Goal: Transaction & Acquisition: Purchase product/service

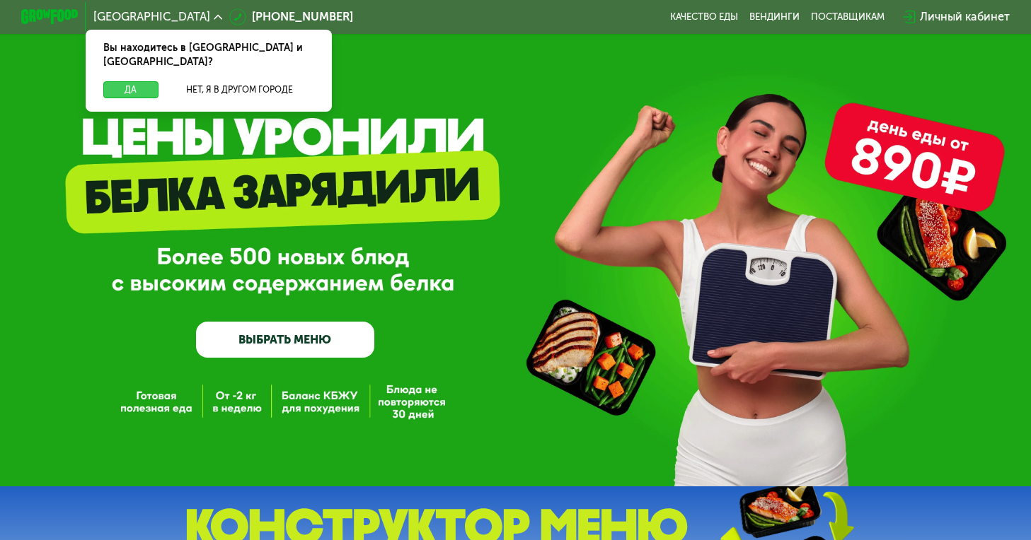
click at [145, 81] on button "Да" at bounding box center [130, 89] width 55 height 17
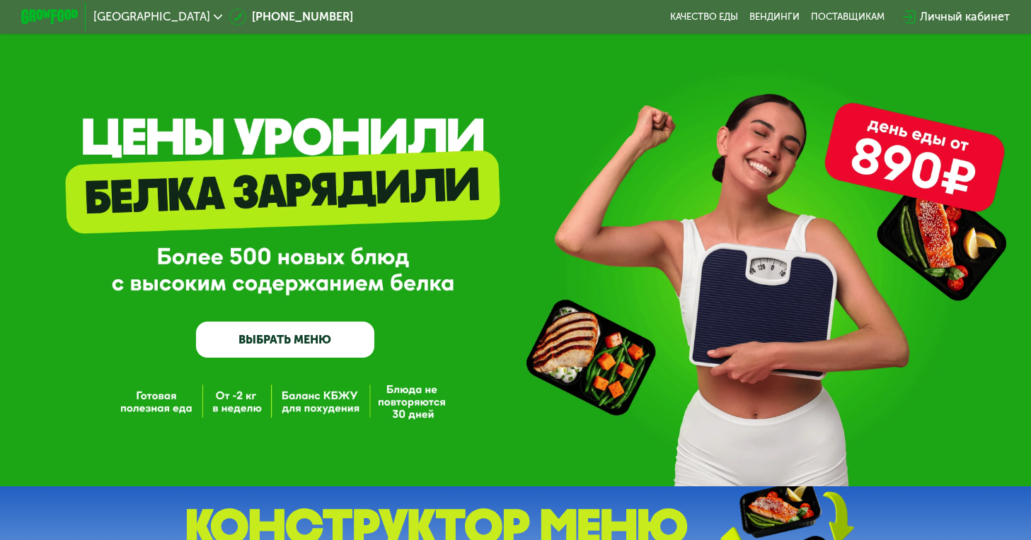
click at [294, 342] on link "ВЫБРАТЬ МЕНЮ" at bounding box center [285, 340] width 178 height 36
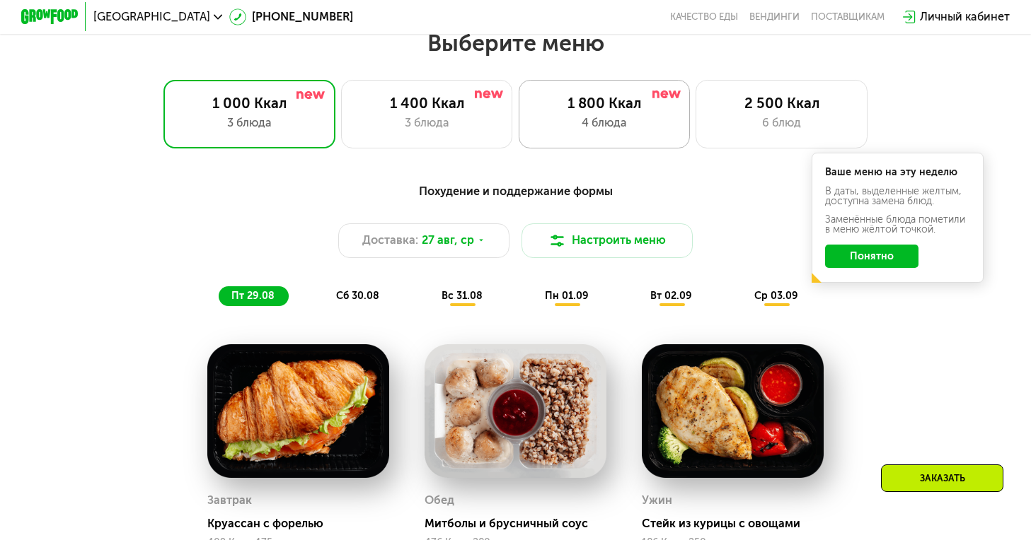
click at [695, 117] on div "1 800 Ккал 4 блюда" at bounding box center [781, 114] width 172 height 69
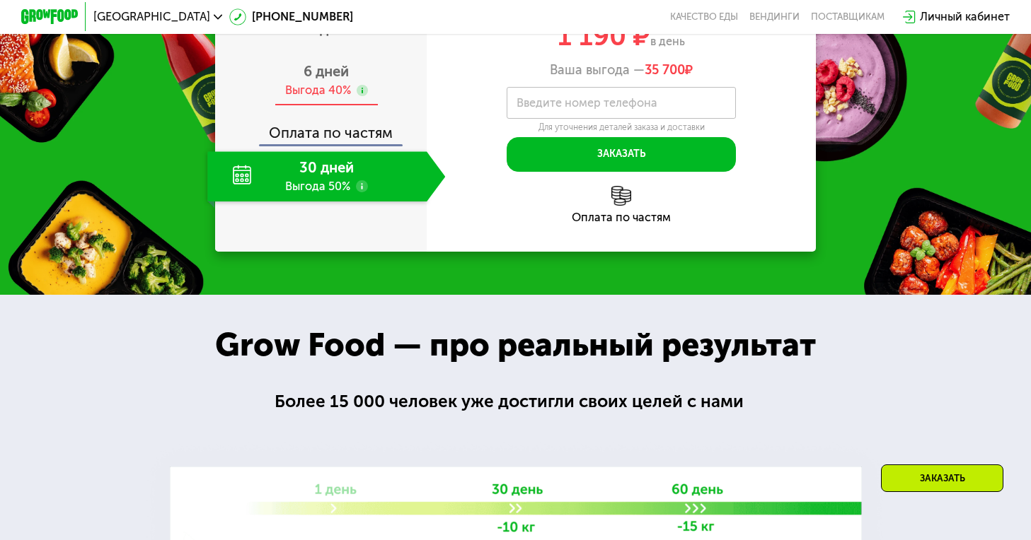
scroll to position [1458, 0]
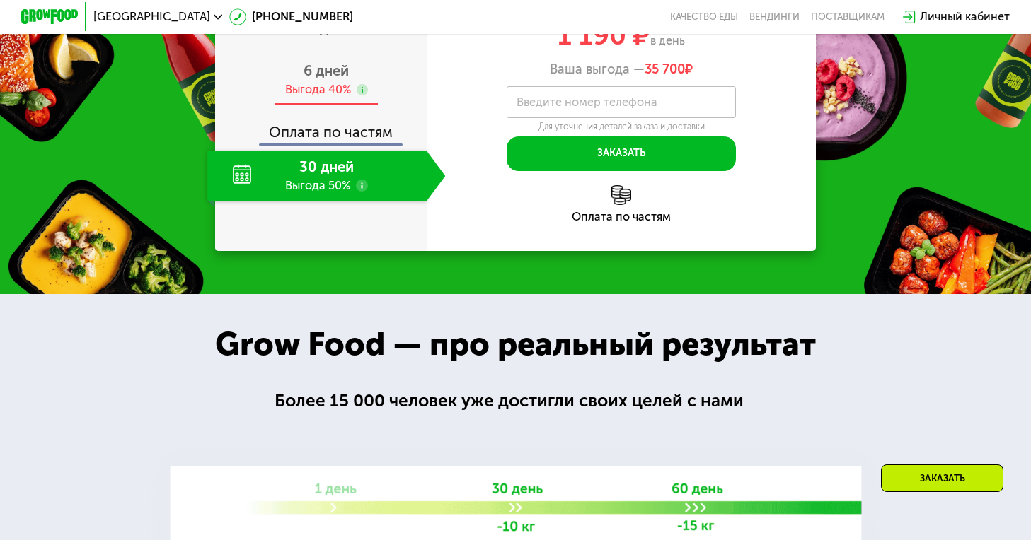
click at [331, 79] on span "6 дней" at bounding box center [325, 70] width 45 height 17
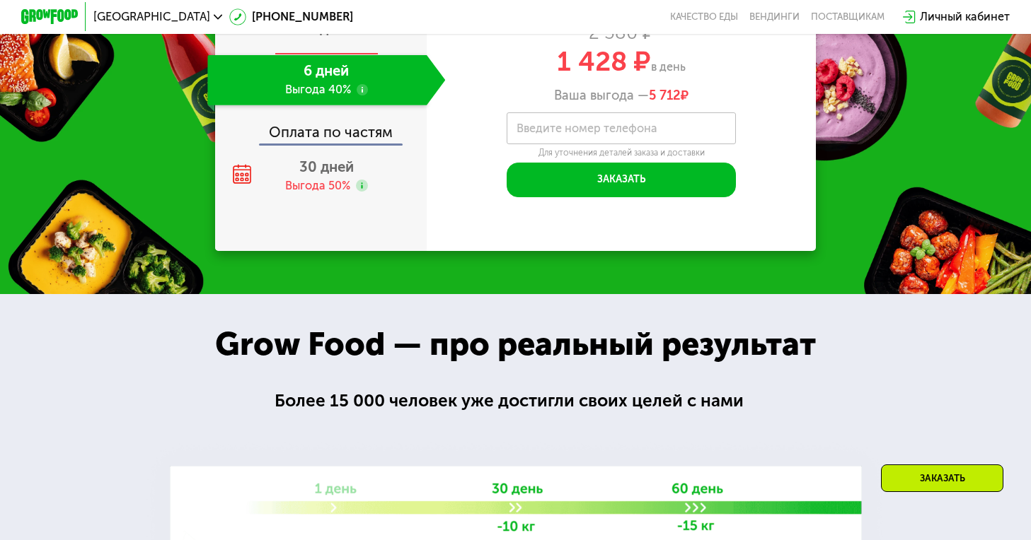
click at [332, 37] on span "2 дня" at bounding box center [326, 28] width 37 height 17
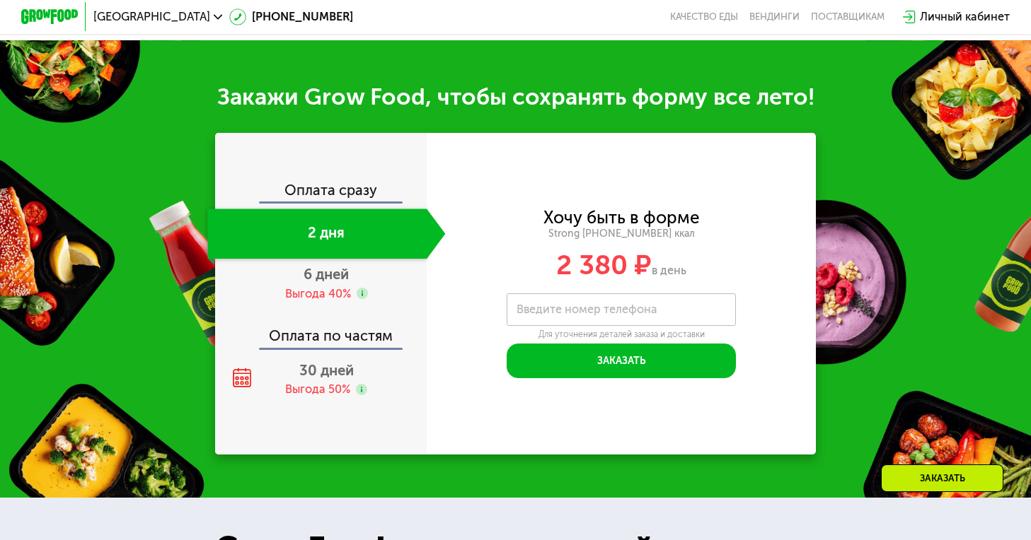
click at [349, 202] on div "Оплата сразу" at bounding box center [321, 192] width 210 height 18
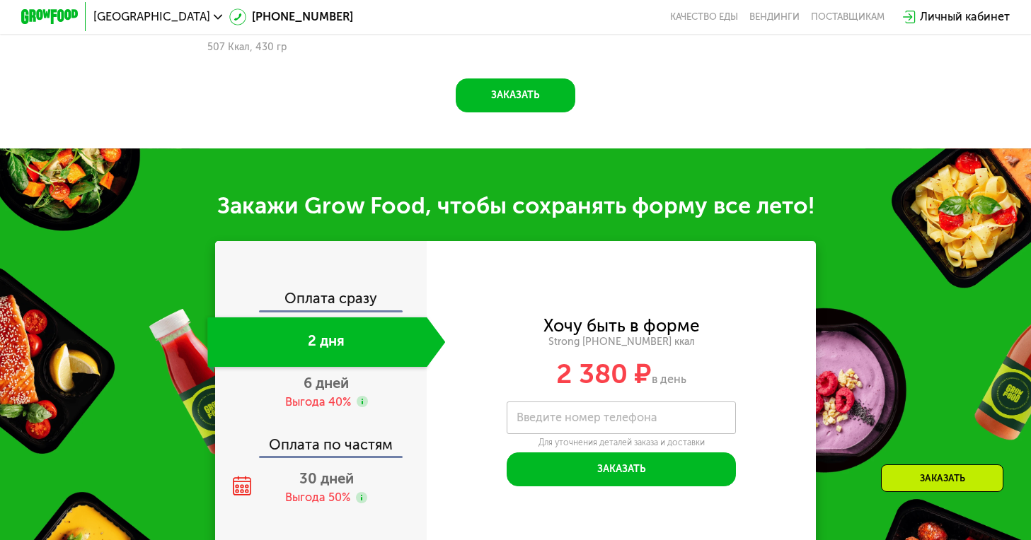
scroll to position [1458, 0]
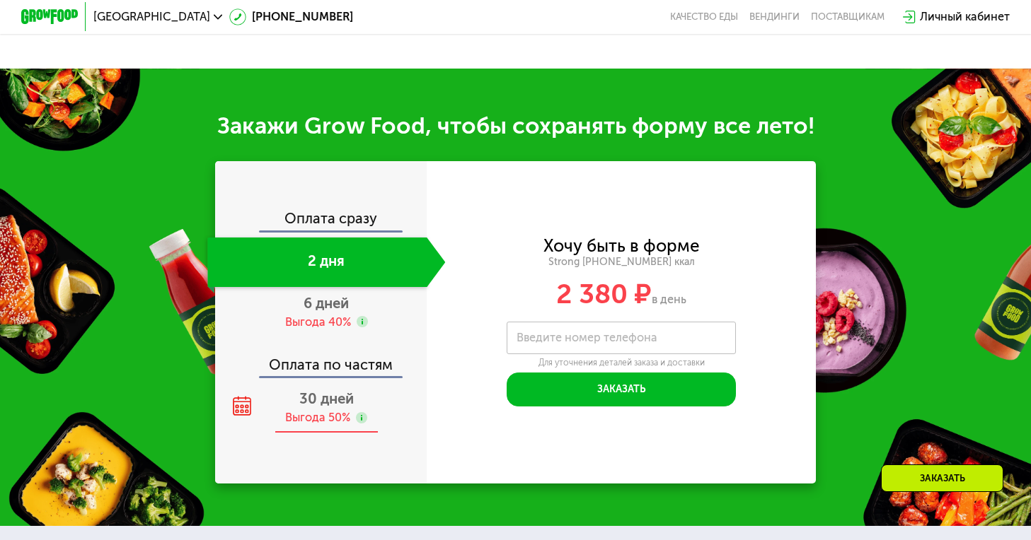
click at [322, 393] on span "30 дней" at bounding box center [326, 398] width 54 height 17
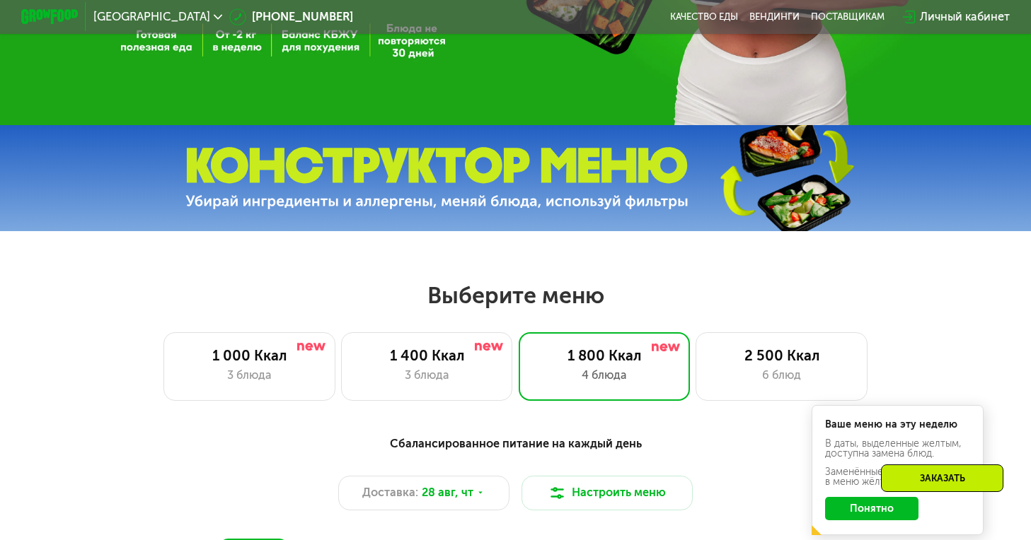
scroll to position [391, 0]
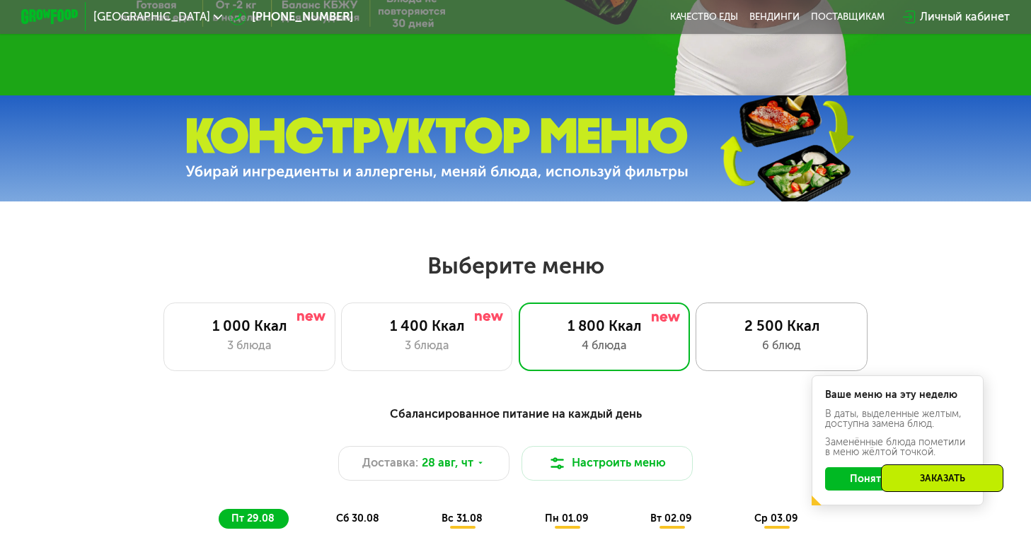
click at [753, 353] on div "6 блюд" at bounding box center [781, 345] width 141 height 17
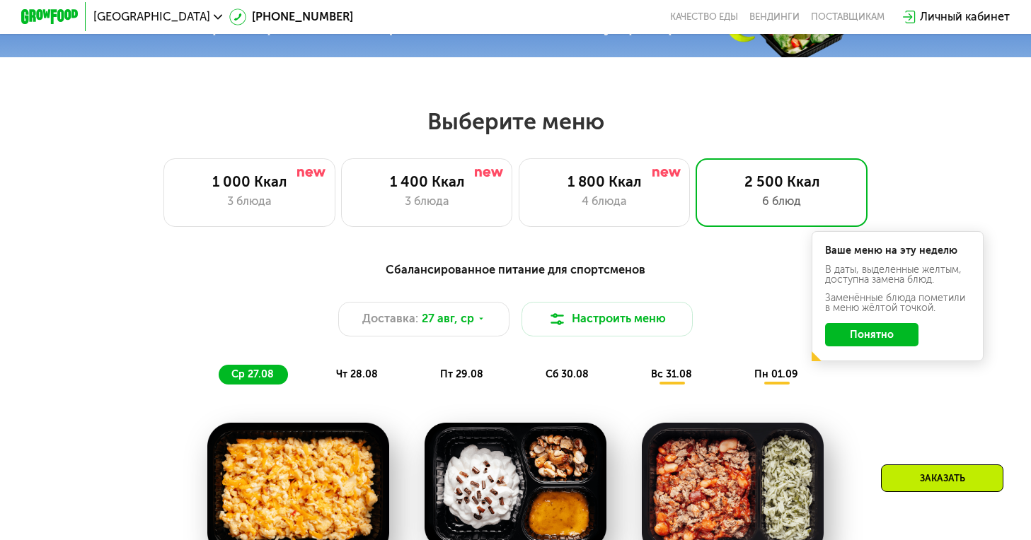
scroll to position [534, 0]
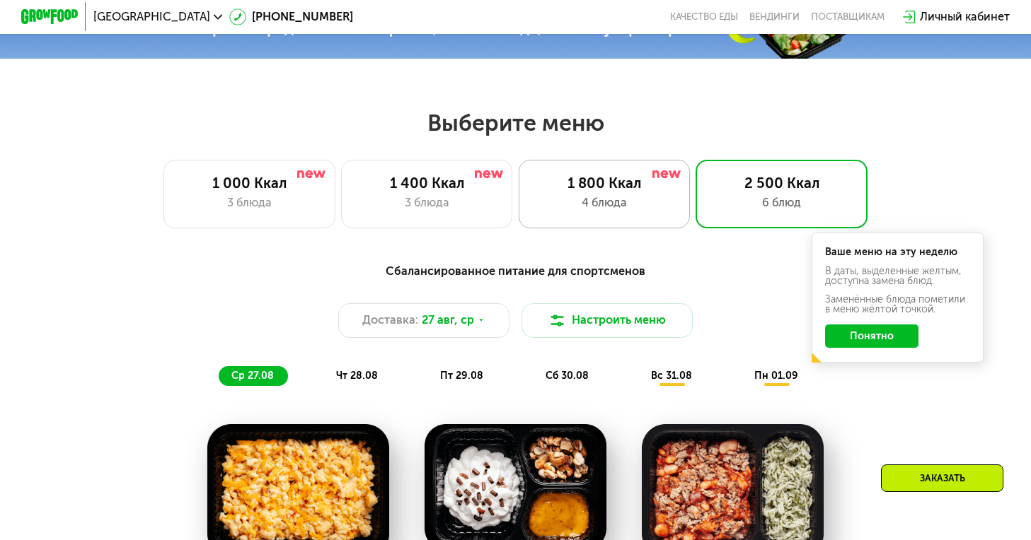
click at [598, 188] on div "1 800 Ккал" at bounding box center [603, 183] width 141 height 17
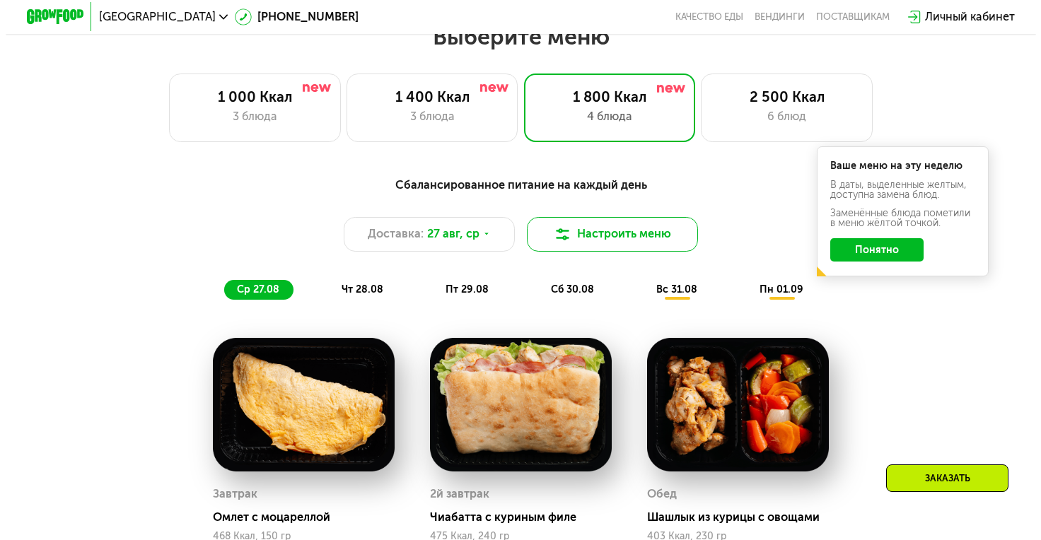
scroll to position [623, 0]
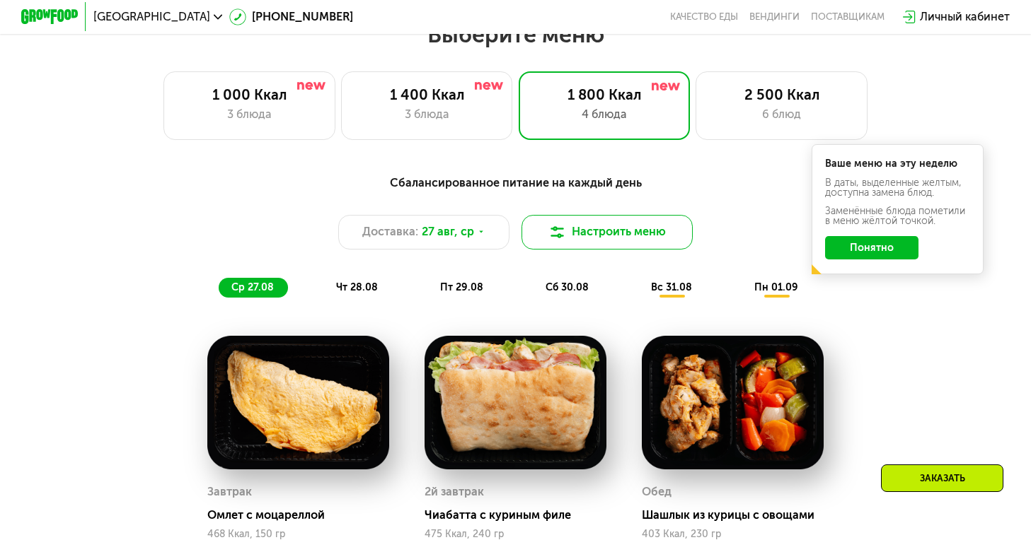
click at [569, 238] on button "Настроить меню" at bounding box center [607, 232] width 172 height 35
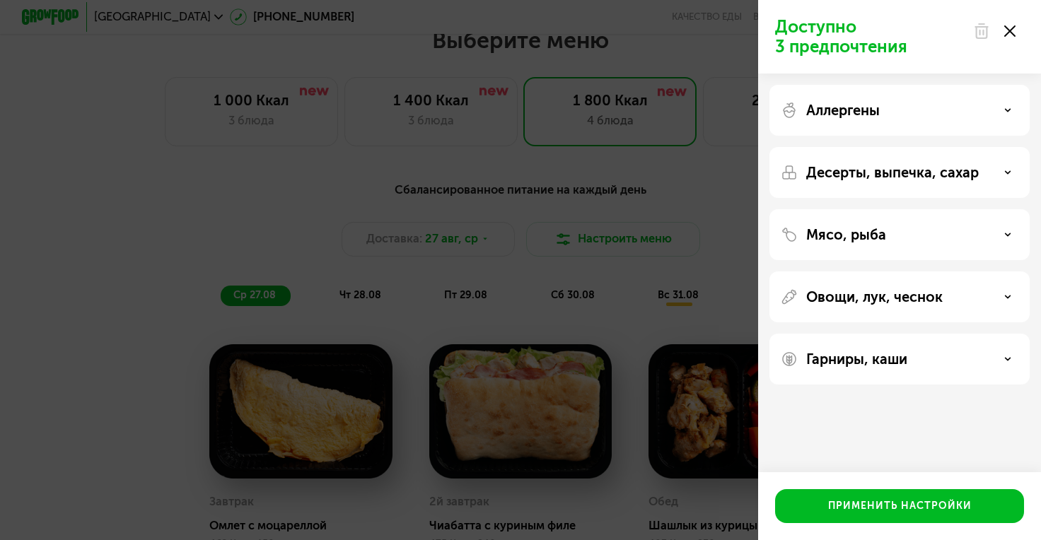
click at [927, 147] on div "Аллергены" at bounding box center [900, 172] width 260 height 51
click at [930, 116] on div "Аллергены" at bounding box center [900, 110] width 238 height 17
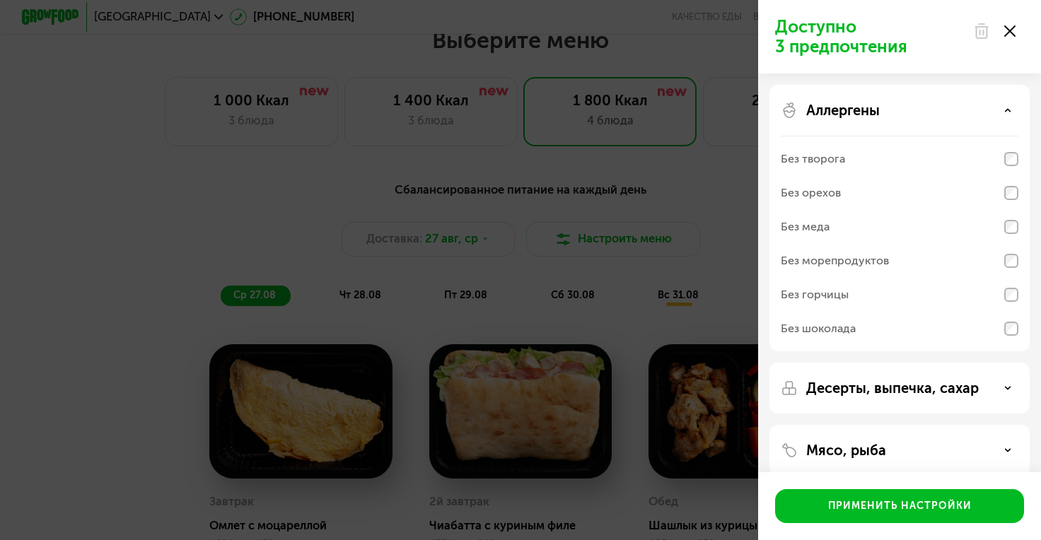
click at [930, 116] on div "Аллергены" at bounding box center [900, 110] width 238 height 17
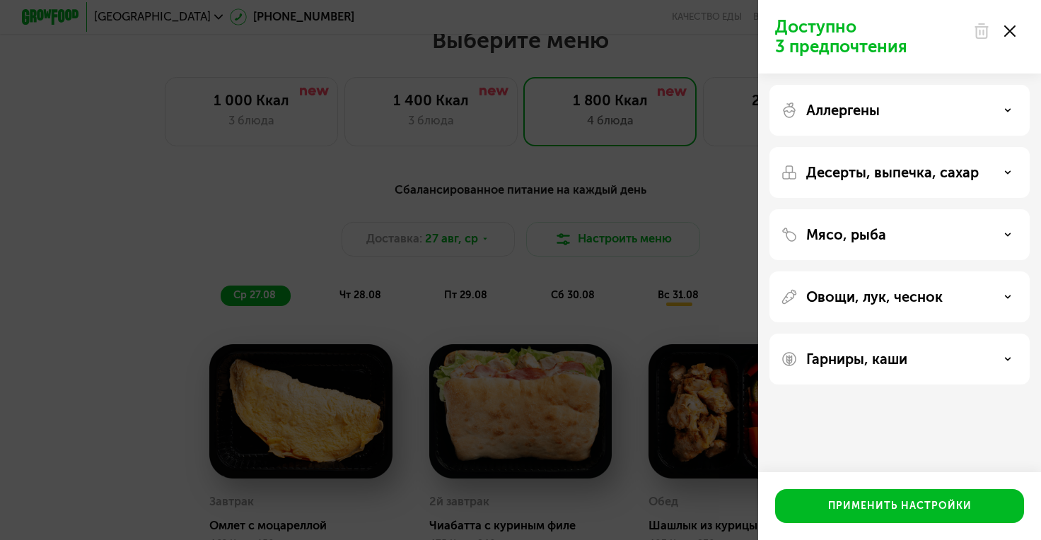
click at [915, 209] on div "Десерты, выпечка, сахар" at bounding box center [900, 234] width 260 height 51
click at [911, 209] on div "Десерты, выпечка, сахар" at bounding box center [900, 234] width 260 height 51
click at [898, 177] on p "Десерты, выпечка, сахар" at bounding box center [892, 172] width 173 height 17
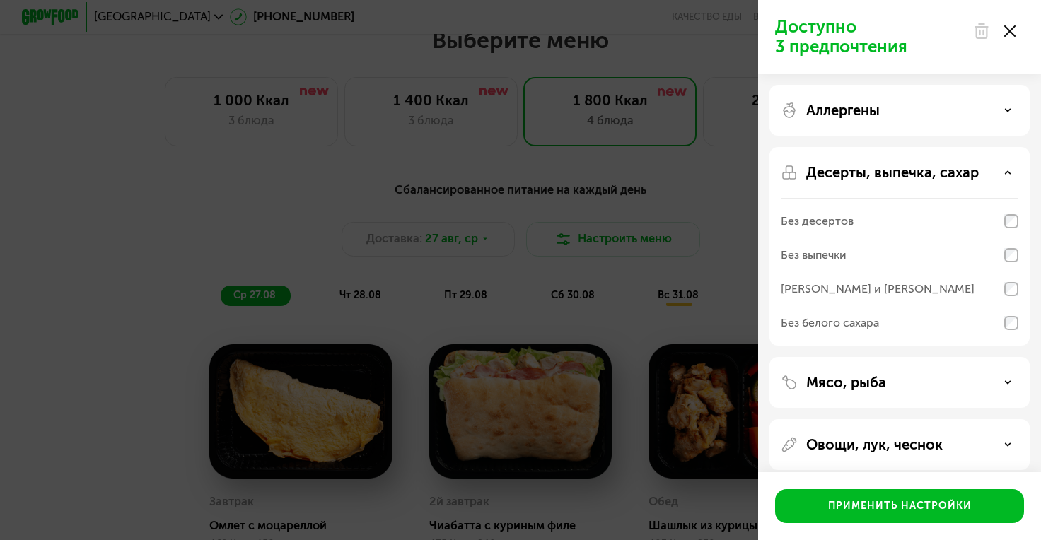
click at [898, 177] on p "Десерты, выпечка, сахар" at bounding box center [892, 172] width 173 height 17
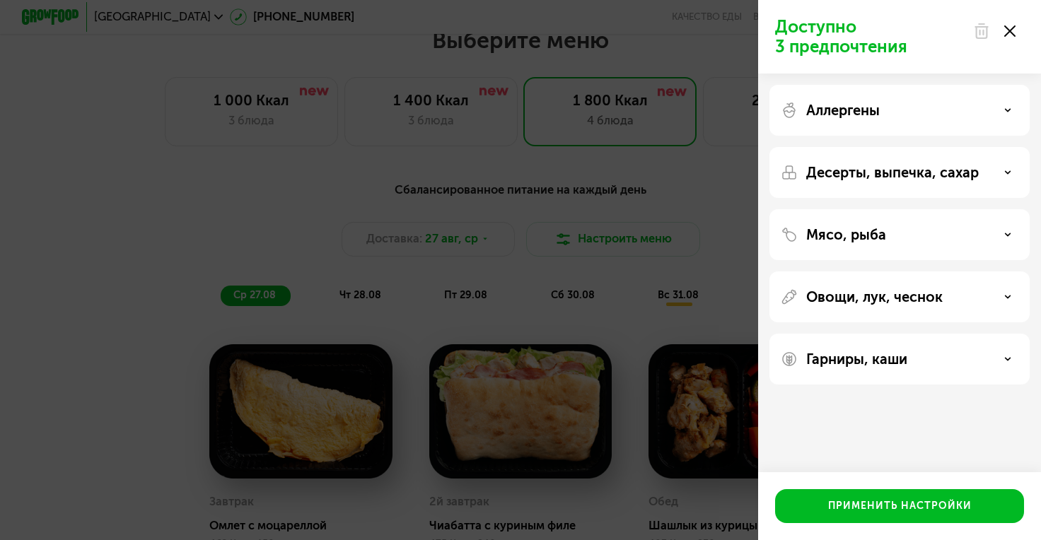
click at [881, 234] on p "Мясо, рыба" at bounding box center [846, 234] width 80 height 17
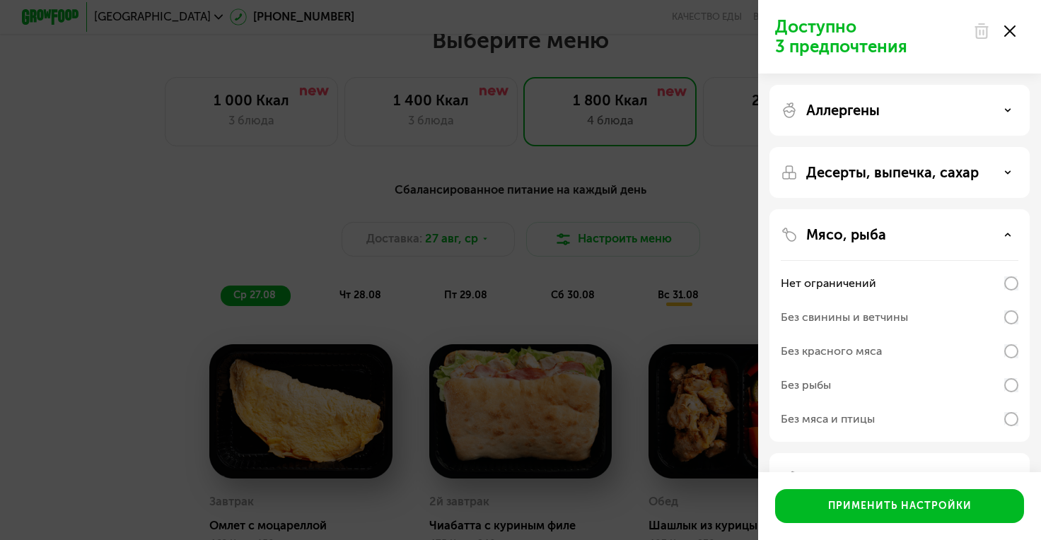
click at [893, 238] on div "Мясо, рыба" at bounding box center [900, 234] width 238 height 17
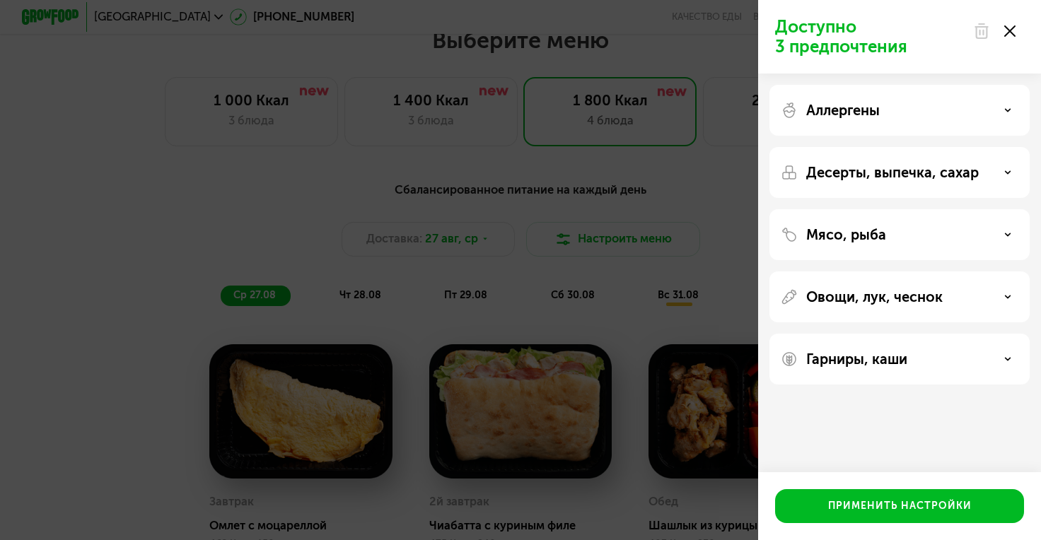
click at [881, 334] on div "Овощи, лук, чеснок" at bounding box center [900, 359] width 260 height 51
click at [880, 303] on p "Овощи, лук, чеснок" at bounding box center [874, 297] width 137 height 17
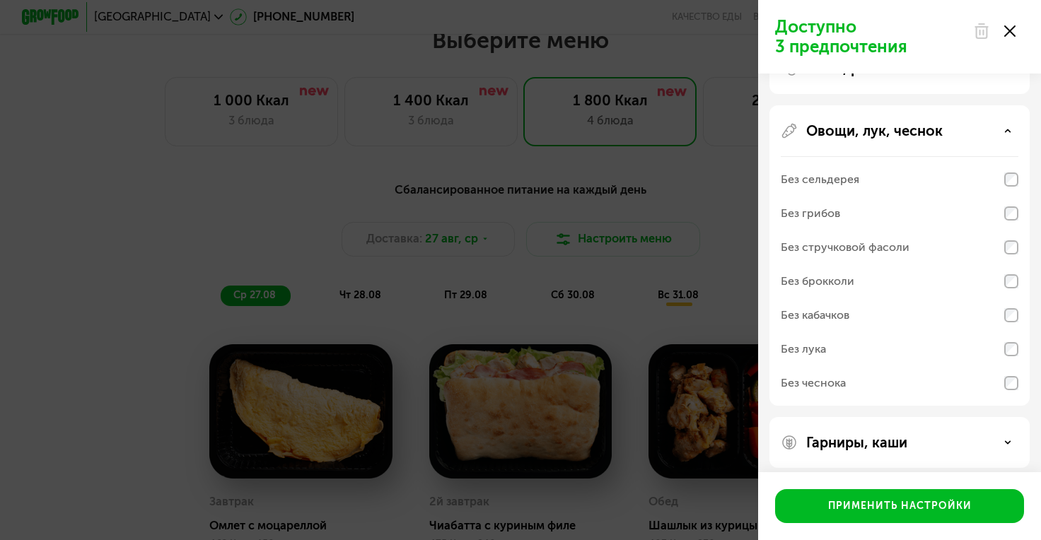
scroll to position [176, 0]
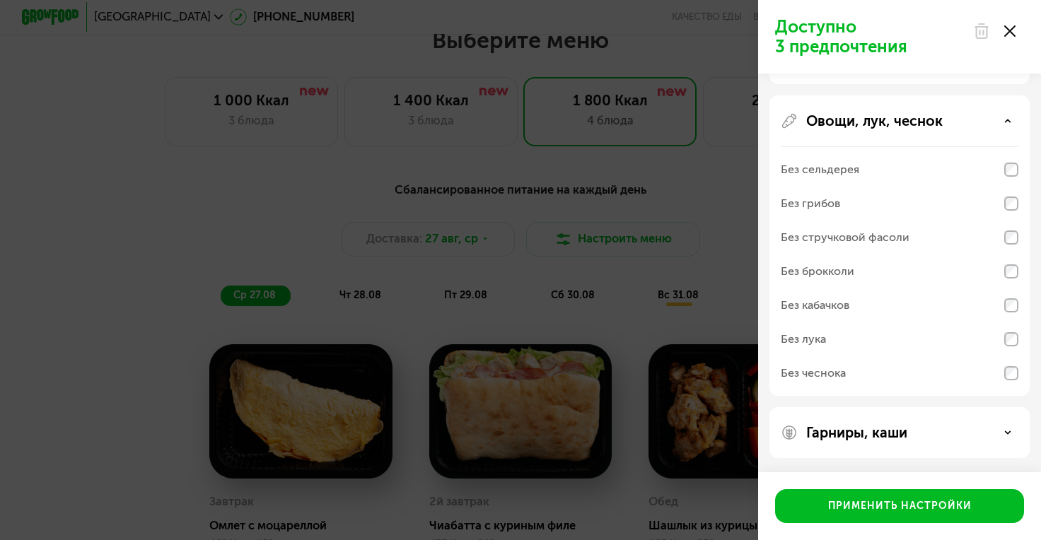
click at [932, 123] on p "Овощи, лук, чеснок" at bounding box center [874, 120] width 137 height 17
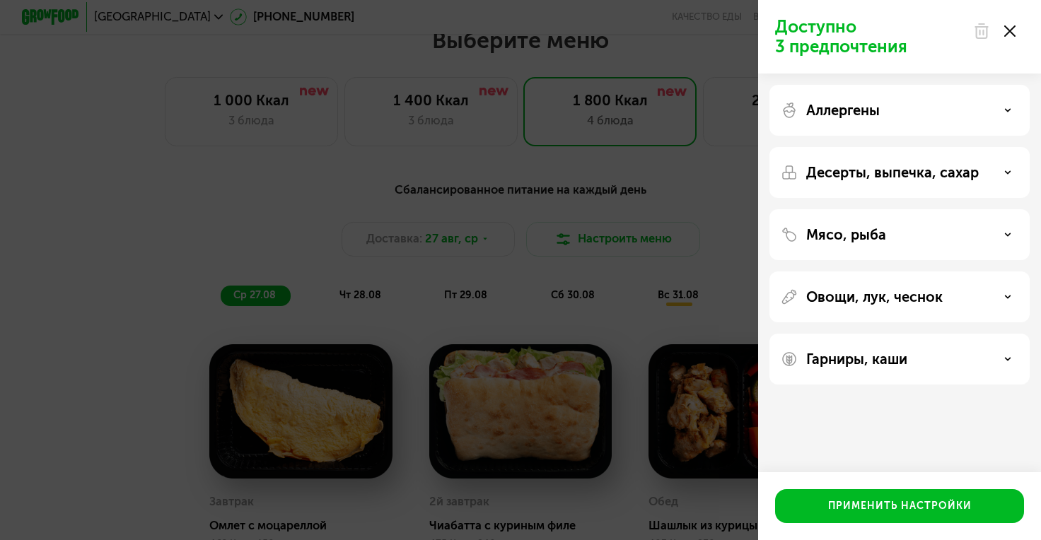
click at [869, 349] on div "Гарниры, каши" at bounding box center [900, 359] width 260 height 51
click at [870, 357] on p "Гарниры, каши" at bounding box center [856, 359] width 101 height 17
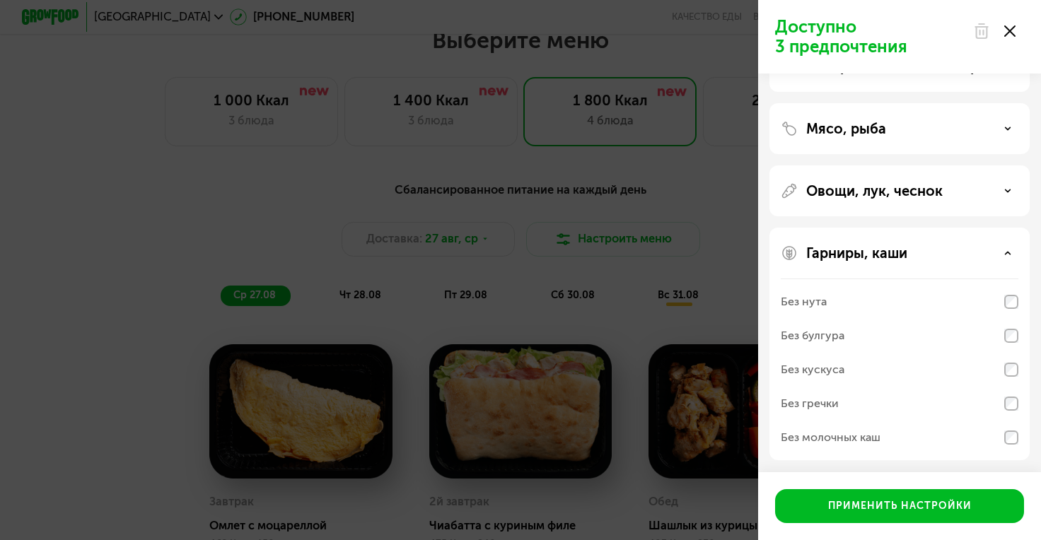
scroll to position [108, 0]
click at [900, 248] on p "Гарниры, каши" at bounding box center [856, 251] width 101 height 17
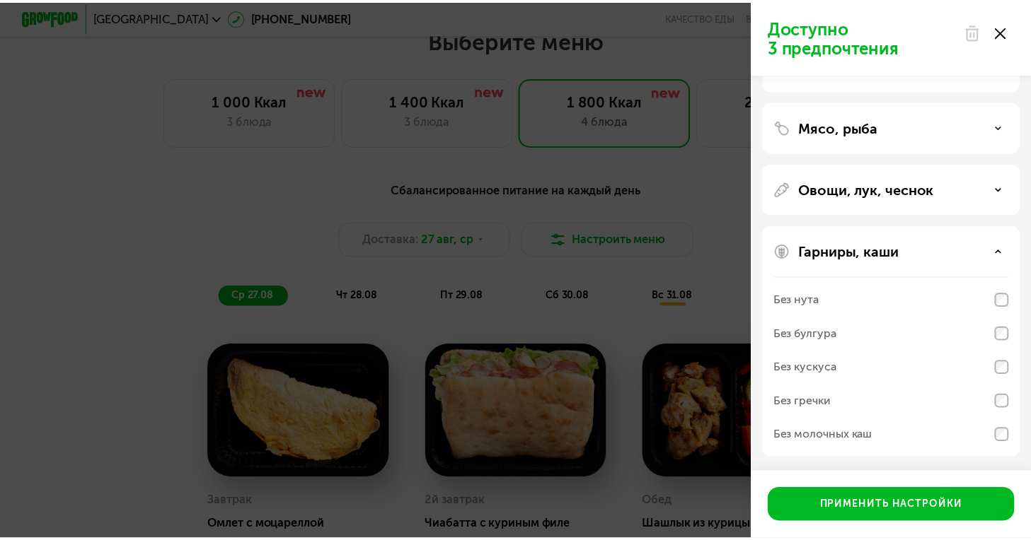
scroll to position [0, 0]
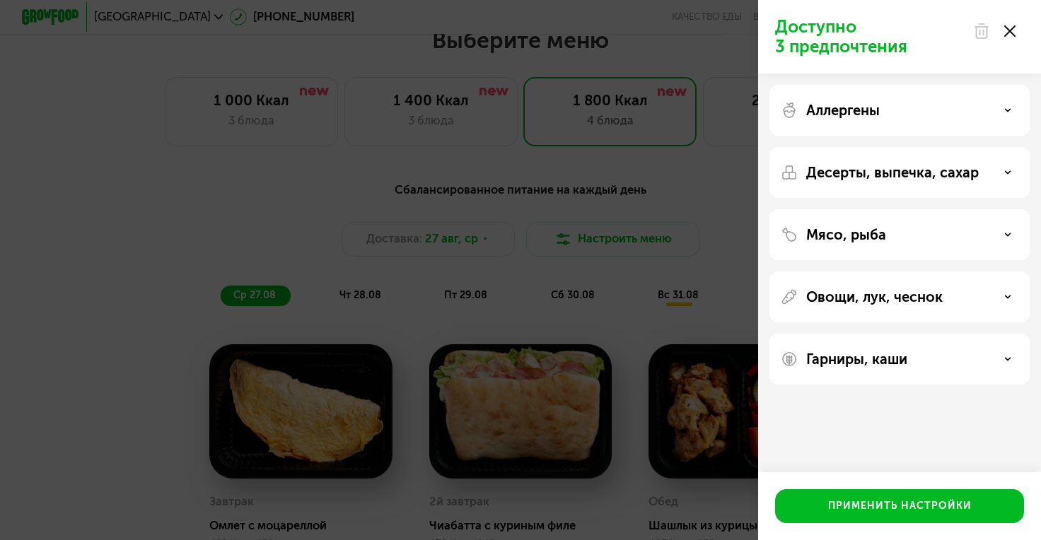
click at [1017, 25] on div at bounding box center [994, 31] width 59 height 28
click at [1007, 34] on use at bounding box center [1010, 30] width 11 height 11
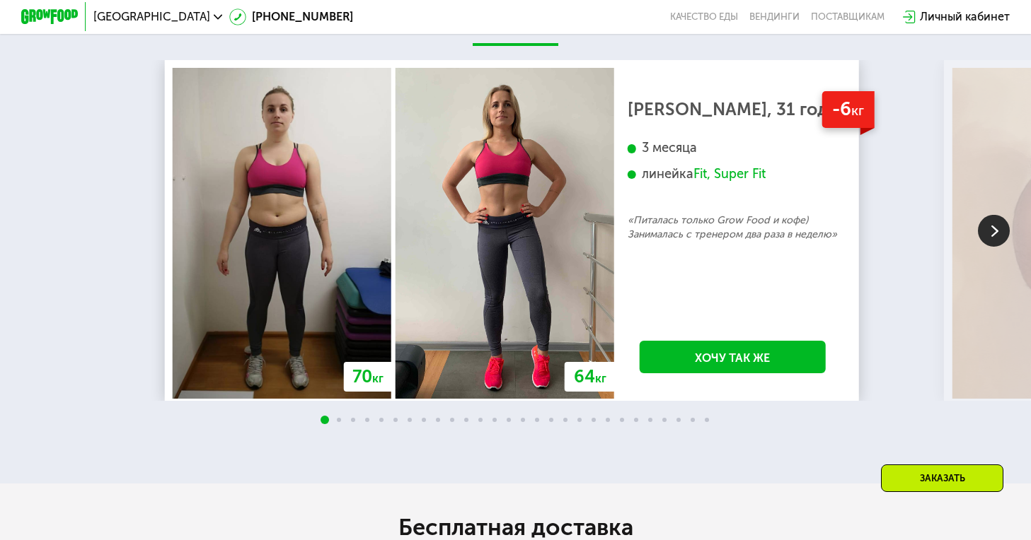
scroll to position [2506, 0]
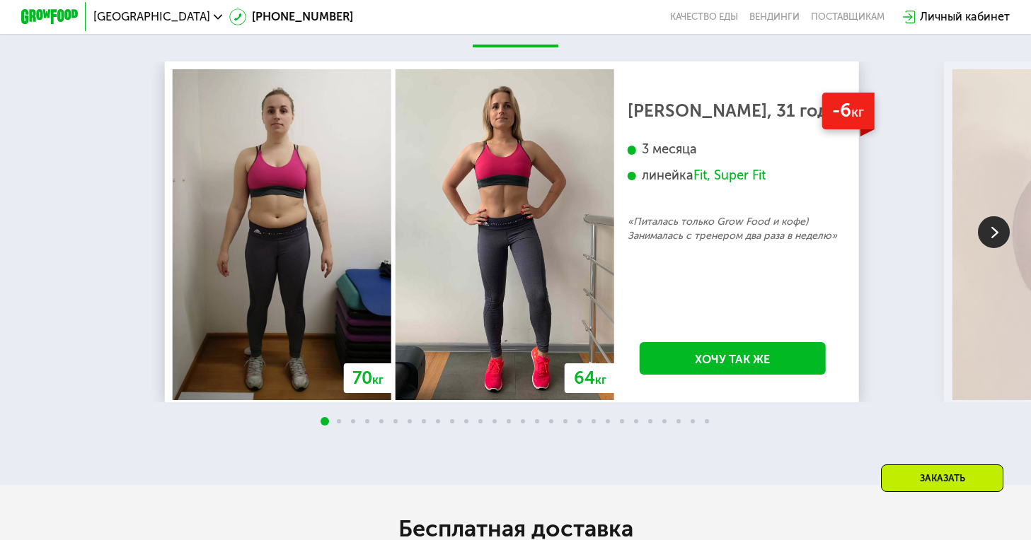
click at [988, 248] on img at bounding box center [994, 232] width 32 height 32
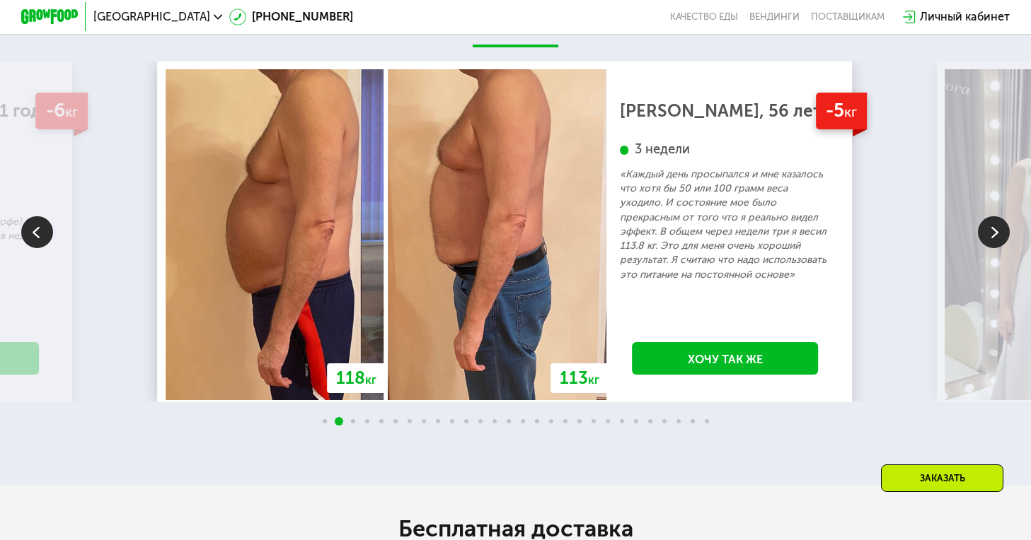
click at [988, 248] on img at bounding box center [994, 232] width 32 height 32
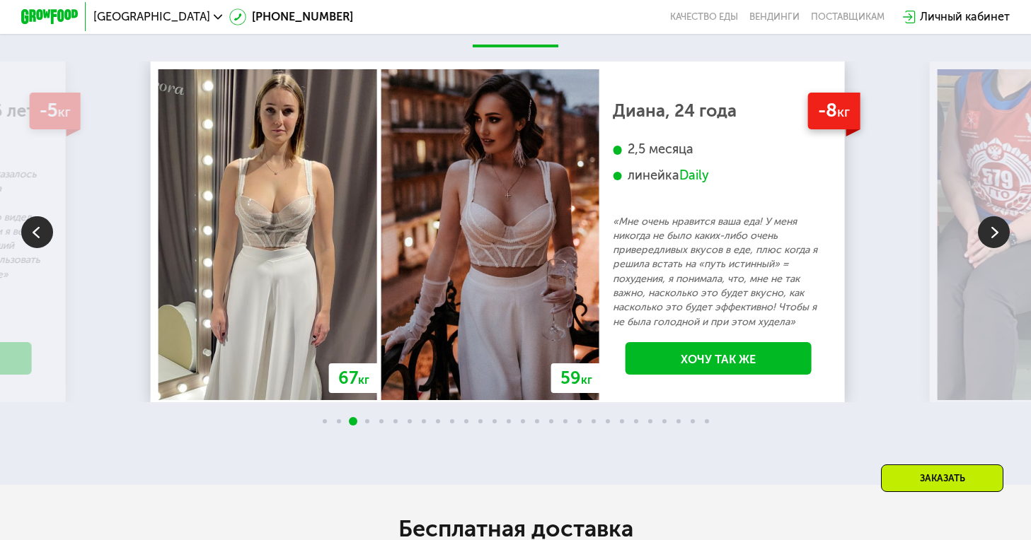
click at [988, 248] on img at bounding box center [994, 232] width 32 height 32
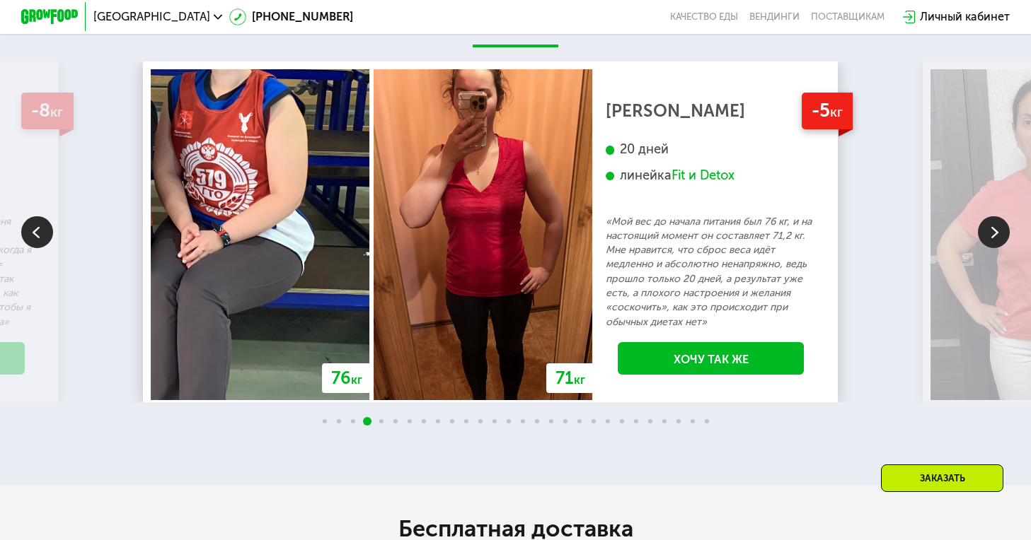
click at [988, 248] on img at bounding box center [994, 232] width 32 height 32
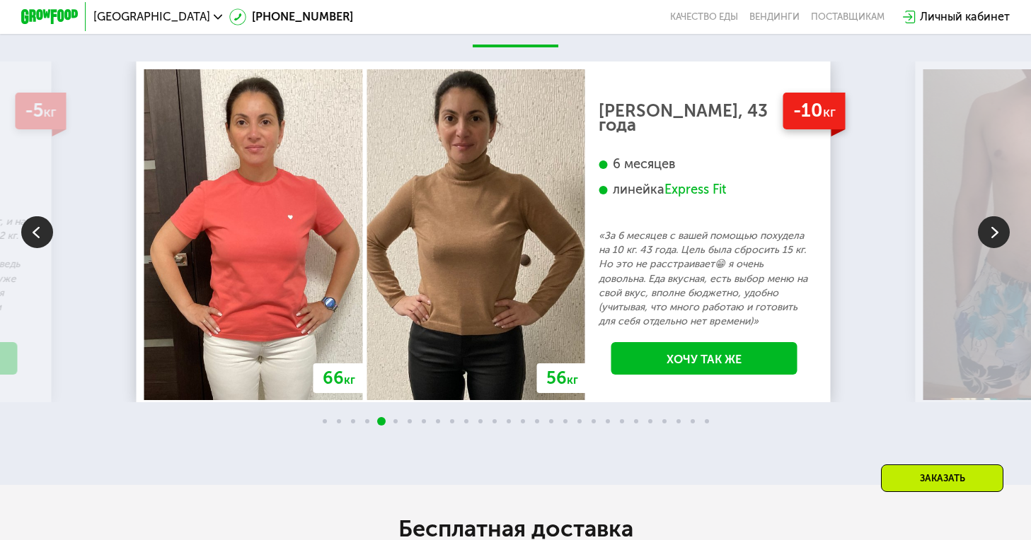
click at [988, 248] on img at bounding box center [994, 232] width 32 height 32
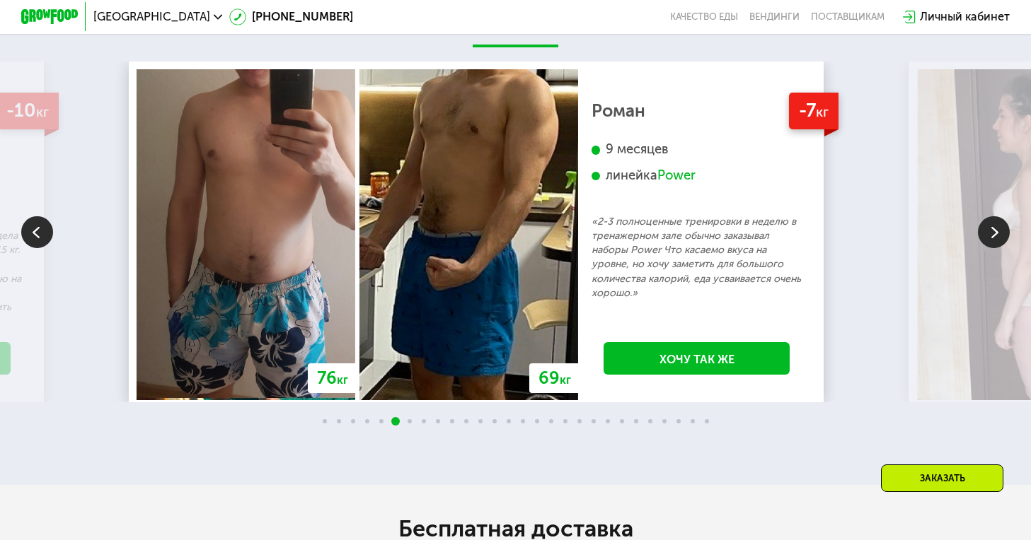
click at [988, 248] on img at bounding box center [994, 232] width 32 height 32
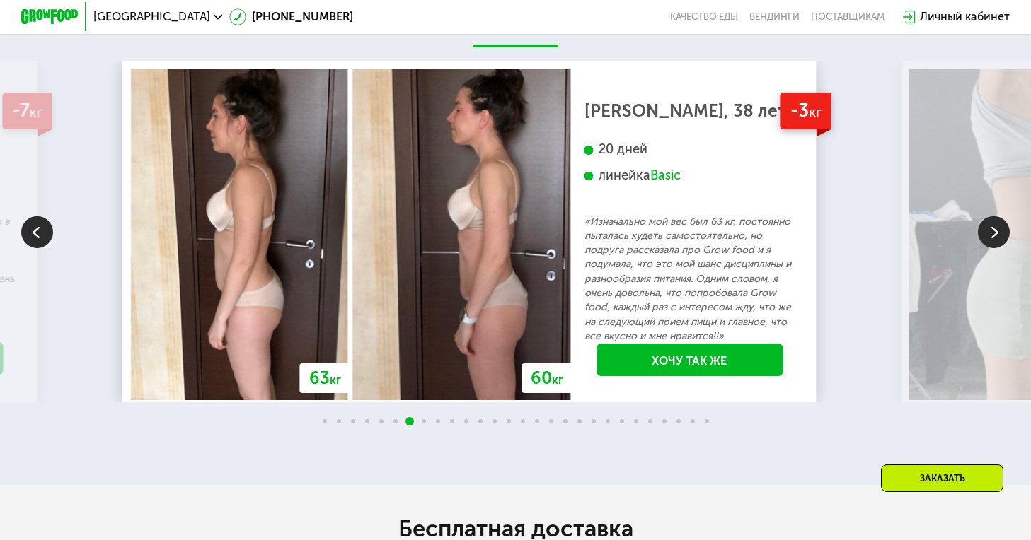
click at [988, 248] on img at bounding box center [994, 232] width 32 height 32
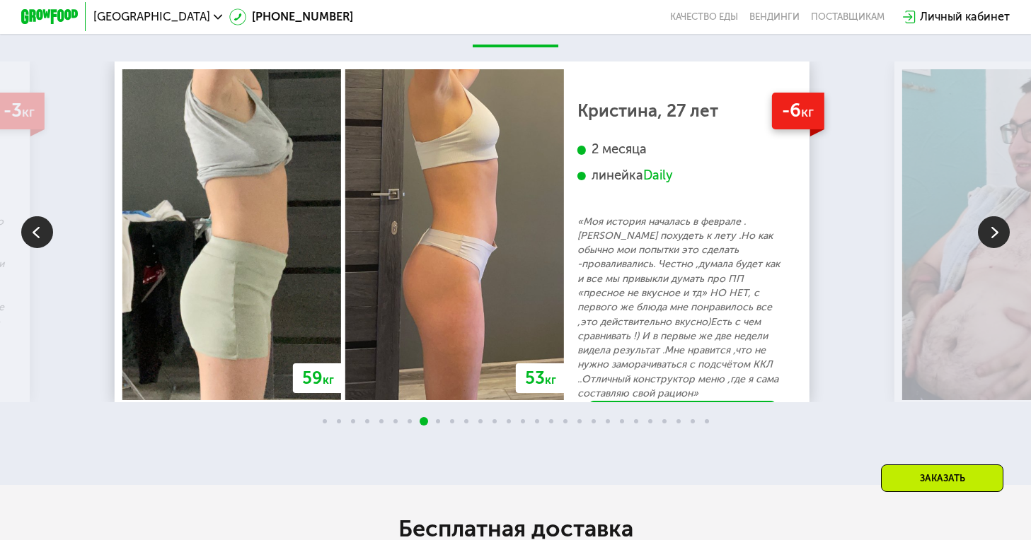
click at [988, 248] on img at bounding box center [994, 232] width 32 height 32
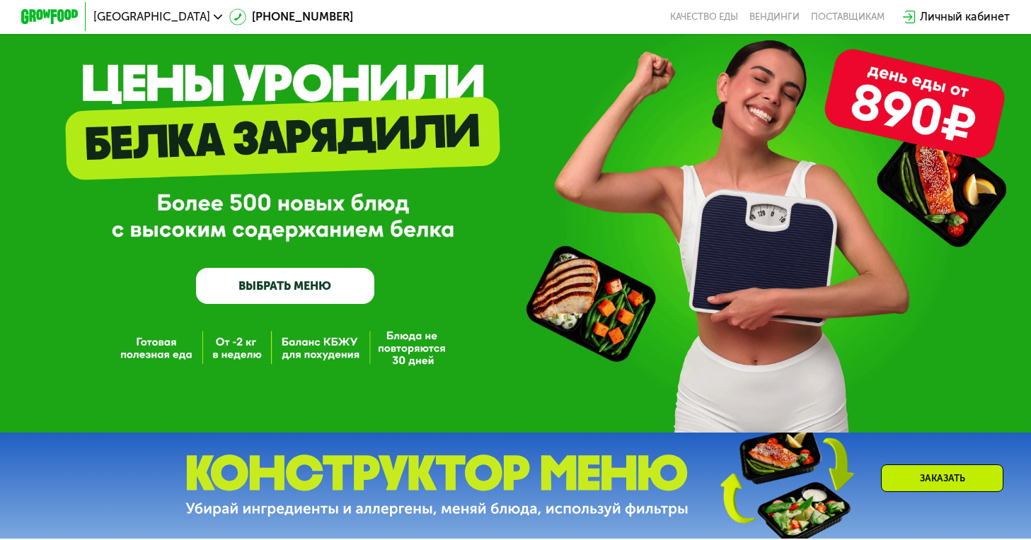
scroll to position [0, 0]
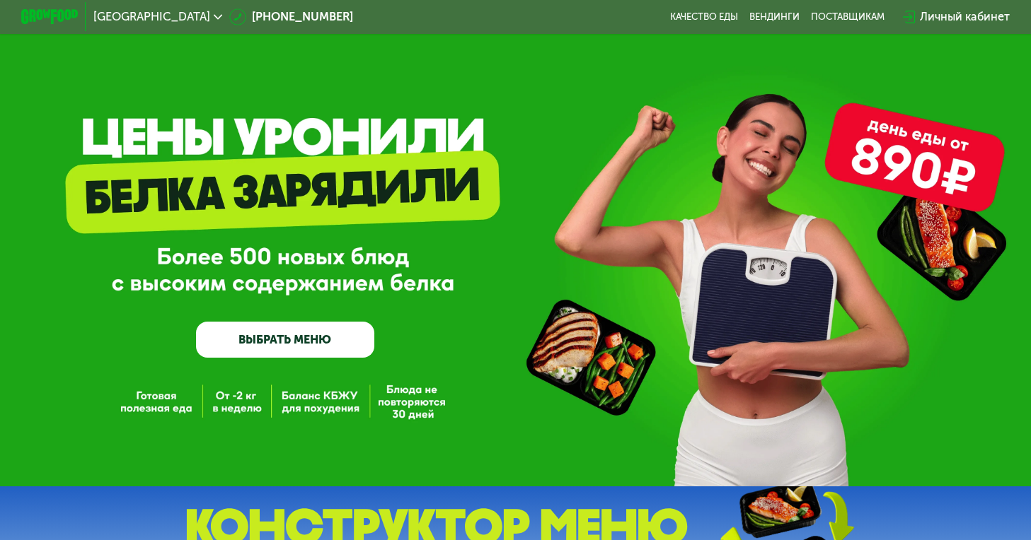
click at [313, 330] on link "ВЫБРАТЬ МЕНЮ" at bounding box center [285, 340] width 178 height 36
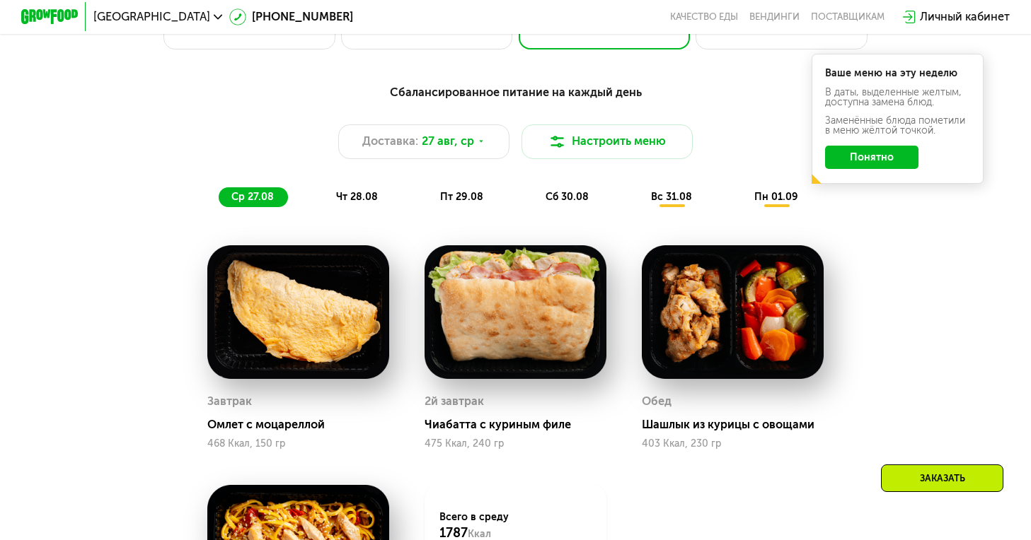
scroll to position [751, 0]
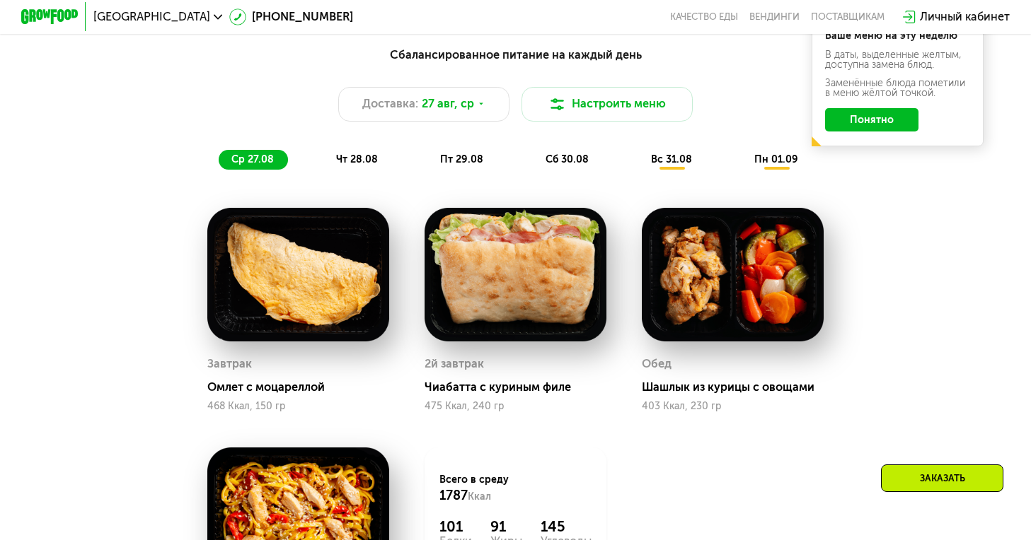
click at [363, 166] on span "чт 28.08" at bounding box center [357, 160] width 42 height 12
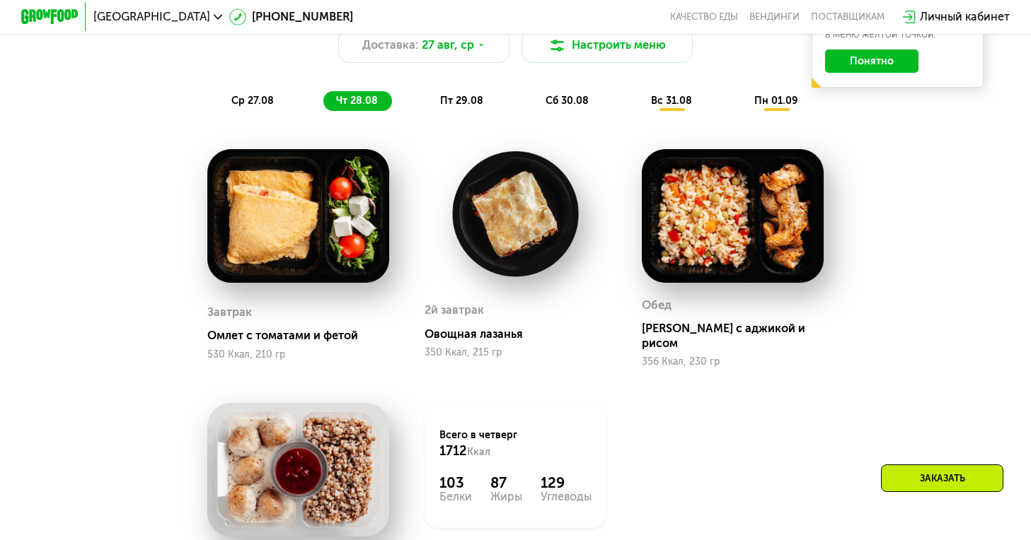
scroll to position [824, 0]
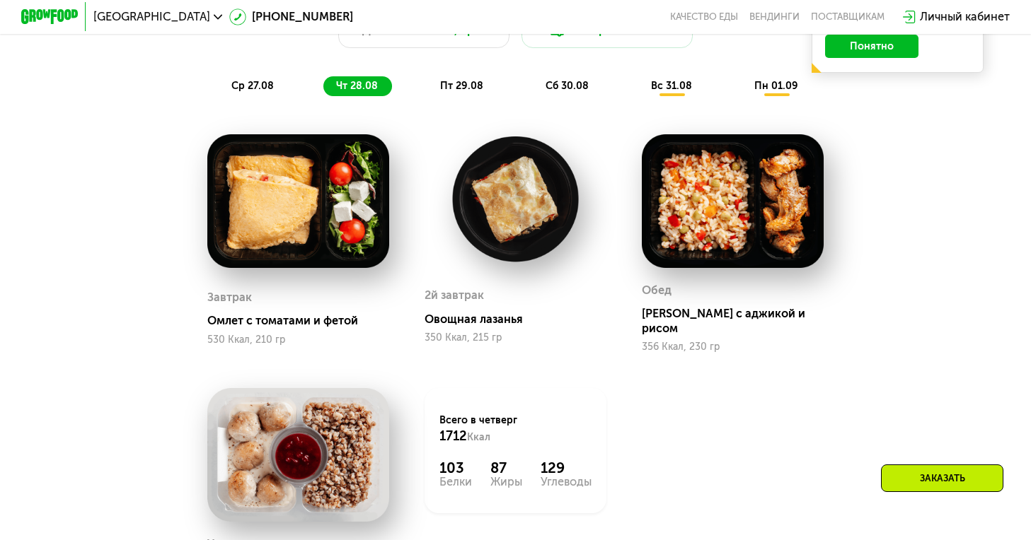
click at [482, 207] on img at bounding box center [514, 198] width 181 height 129
click at [479, 325] on div "Овощная лазанья" at bounding box center [520, 320] width 193 height 14
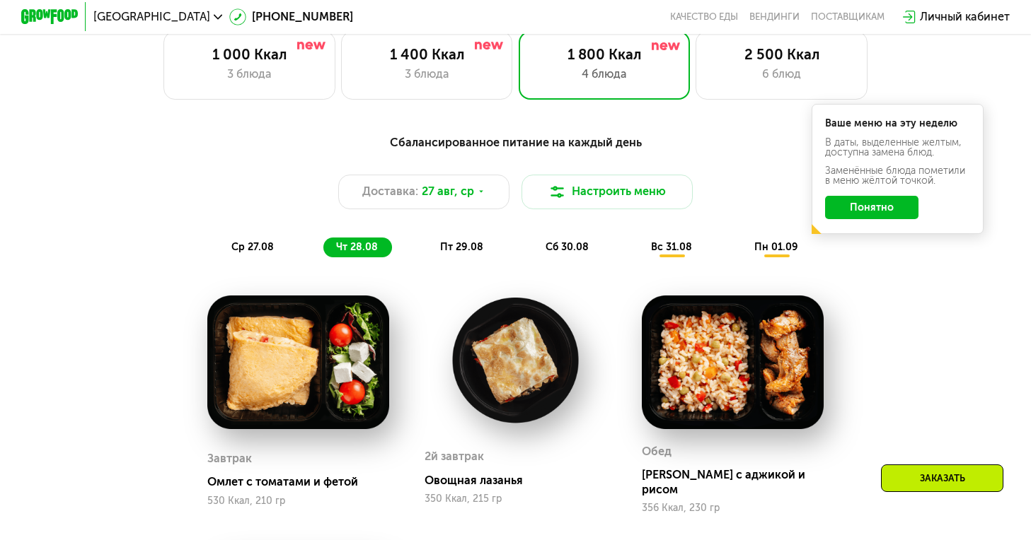
scroll to position [662, 0]
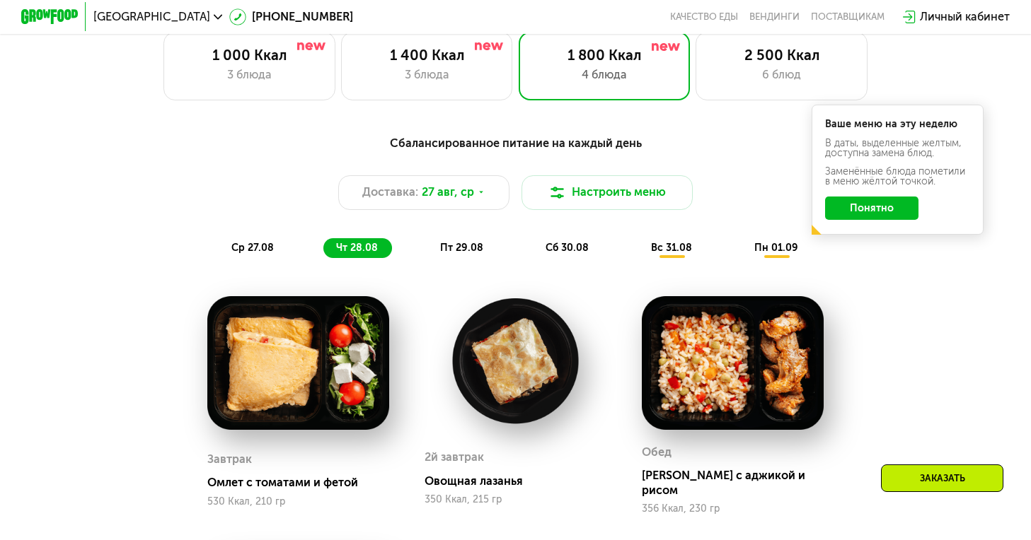
click at [684, 253] on span "вс 31.08" at bounding box center [671, 248] width 41 height 12
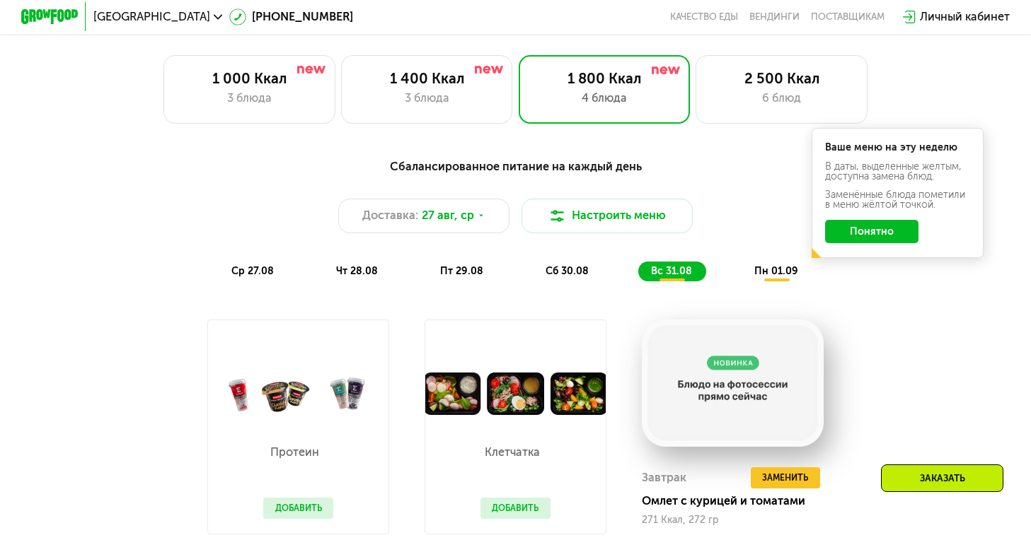
scroll to position [636, 0]
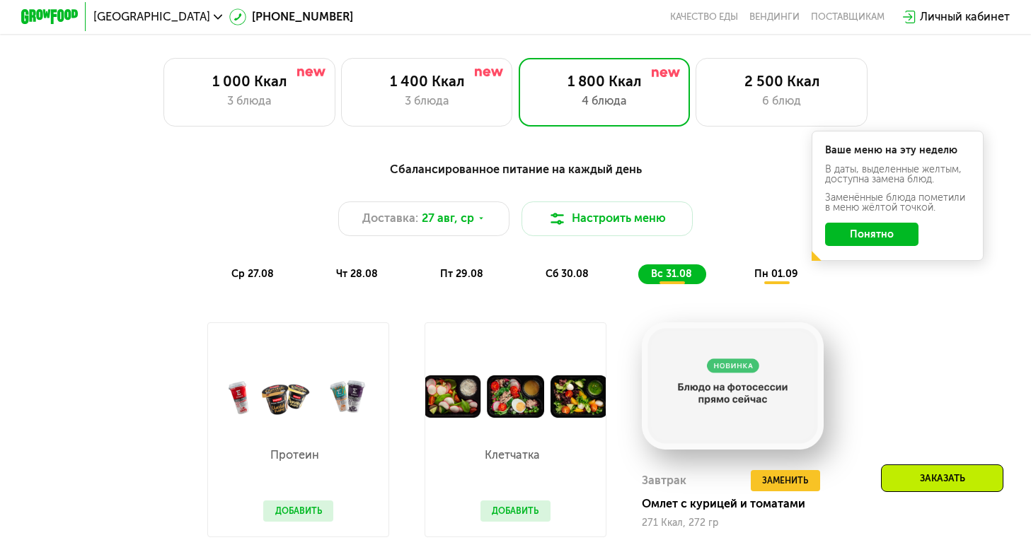
click at [767, 284] on div "пн 01.09" at bounding box center [776, 275] width 71 height 20
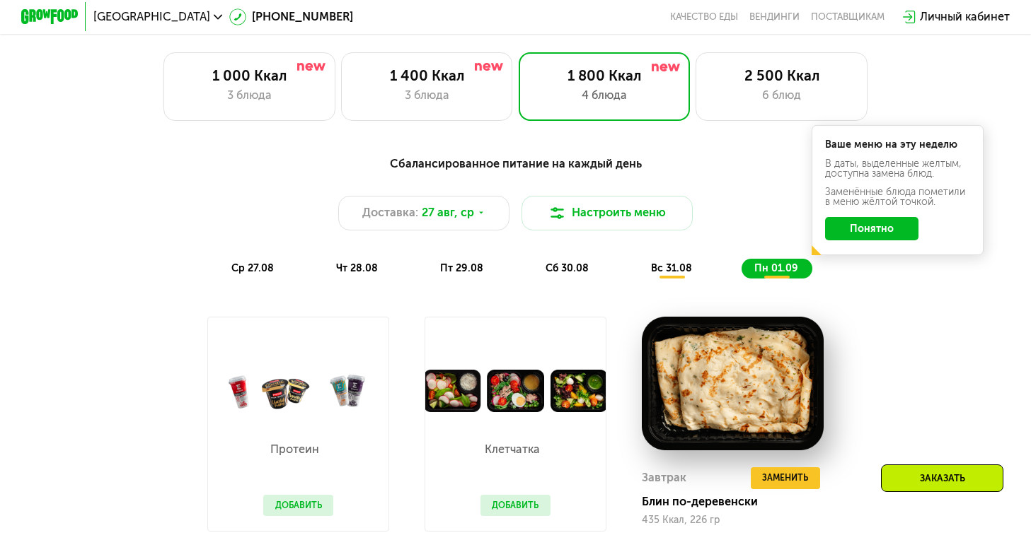
scroll to position [641, 0]
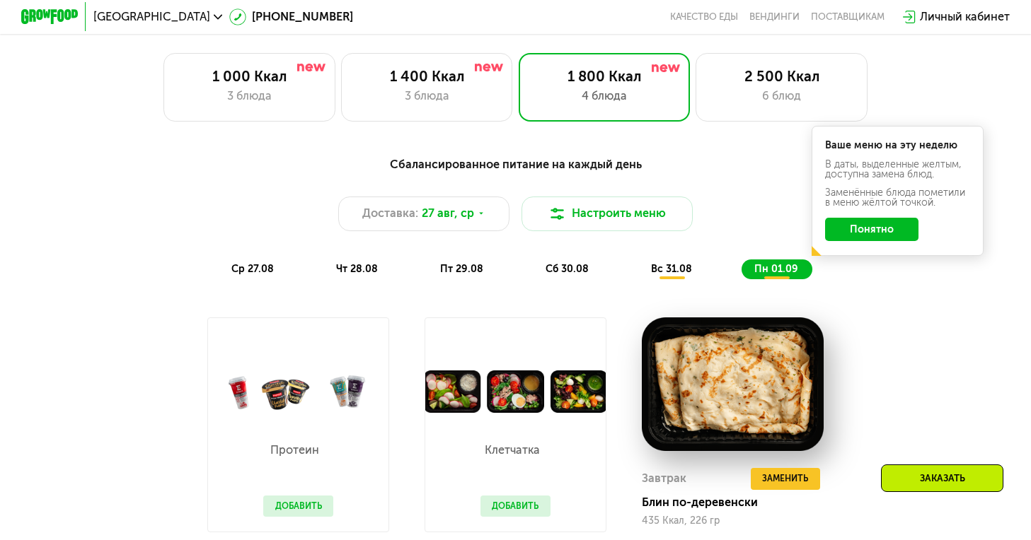
click at [556, 275] on span "сб 30.08" at bounding box center [566, 269] width 43 height 12
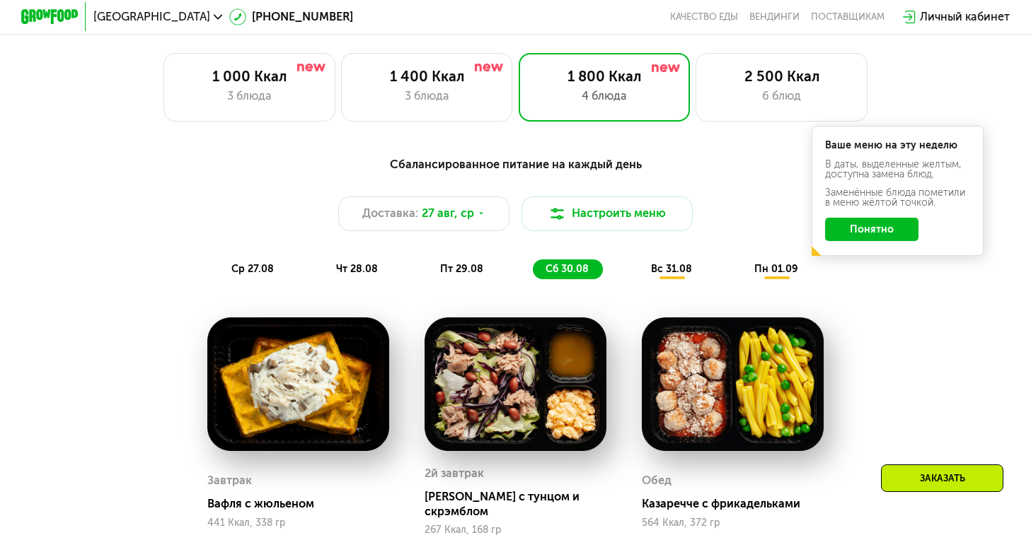
click at [259, 275] on span "ср 27.08" at bounding box center [252, 269] width 42 height 12
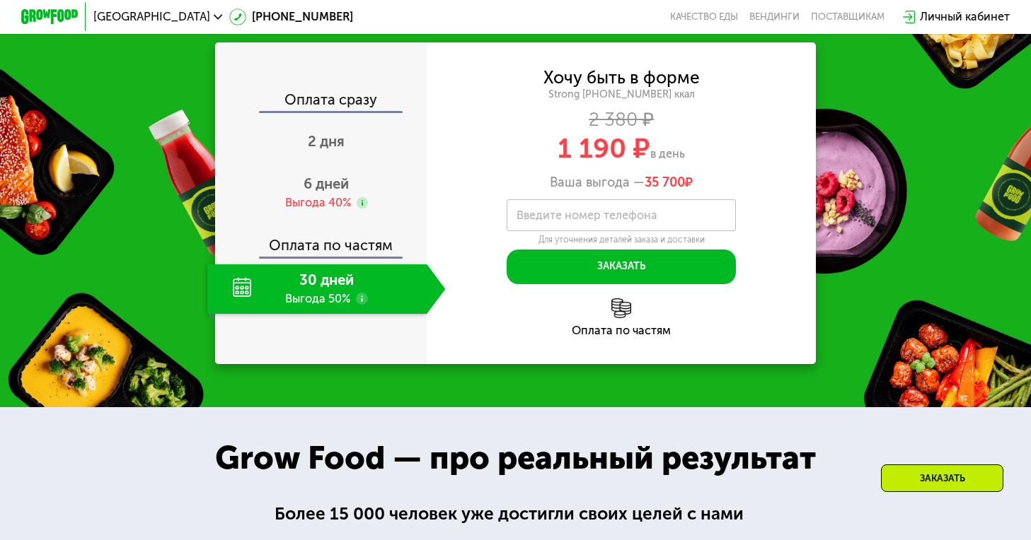
scroll to position [1549, 0]
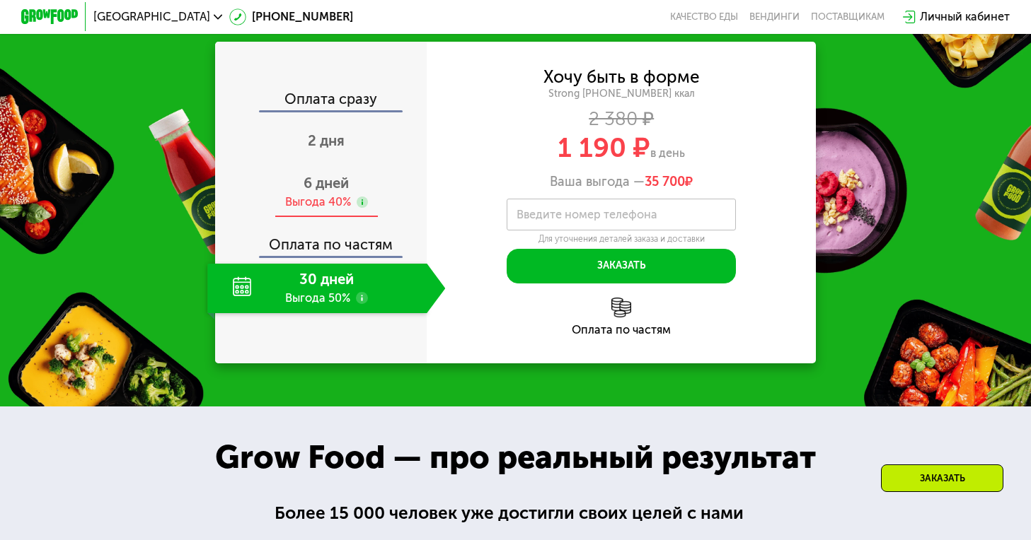
click at [347, 192] on span "6 дней" at bounding box center [325, 183] width 45 height 17
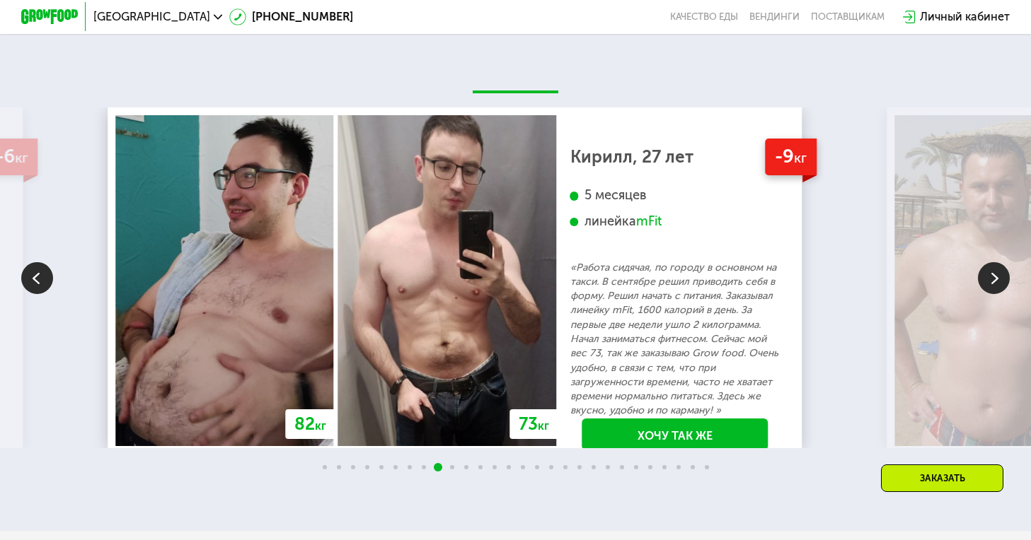
scroll to position [2465, 0]
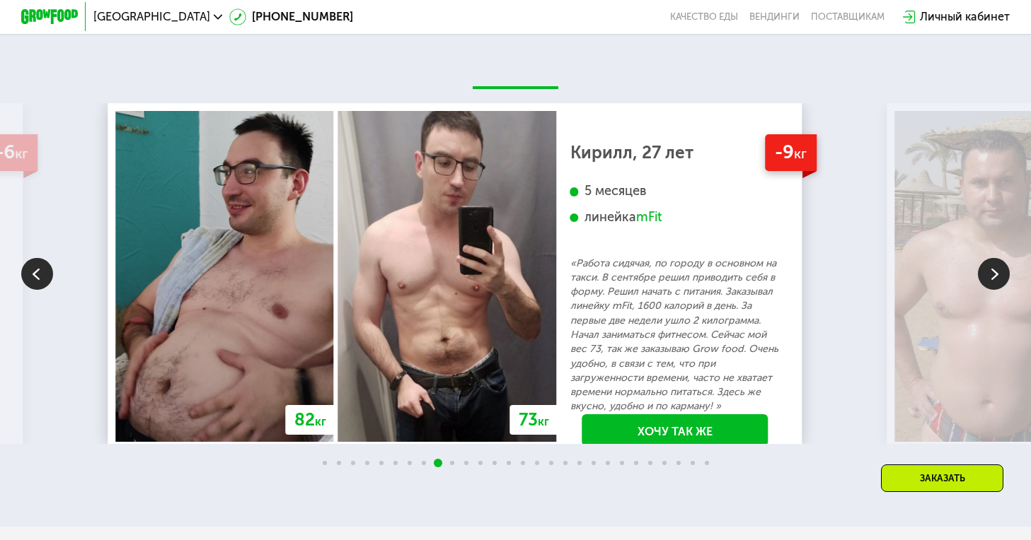
click at [661, 226] on div "mFit" at bounding box center [648, 217] width 25 height 16
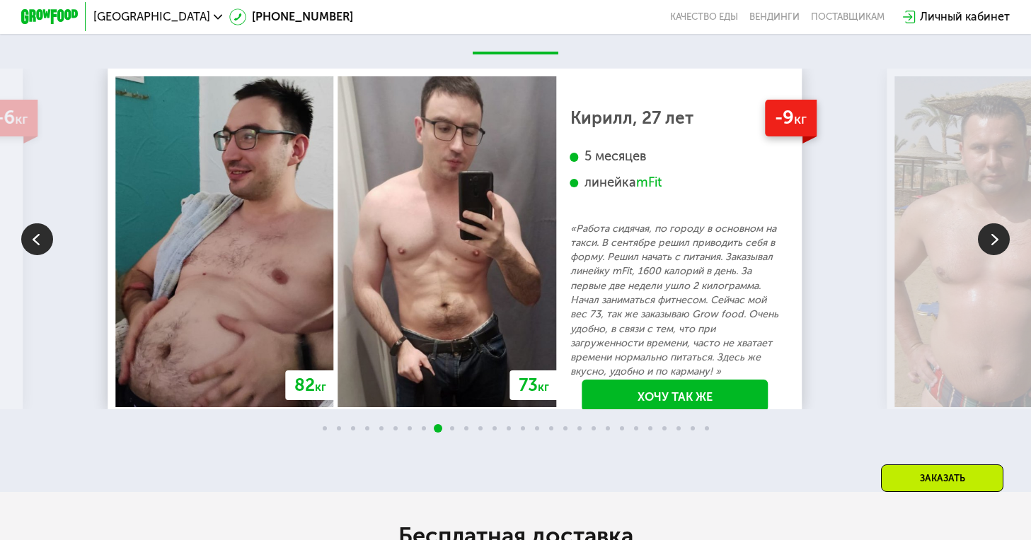
scroll to position [2507, 0]
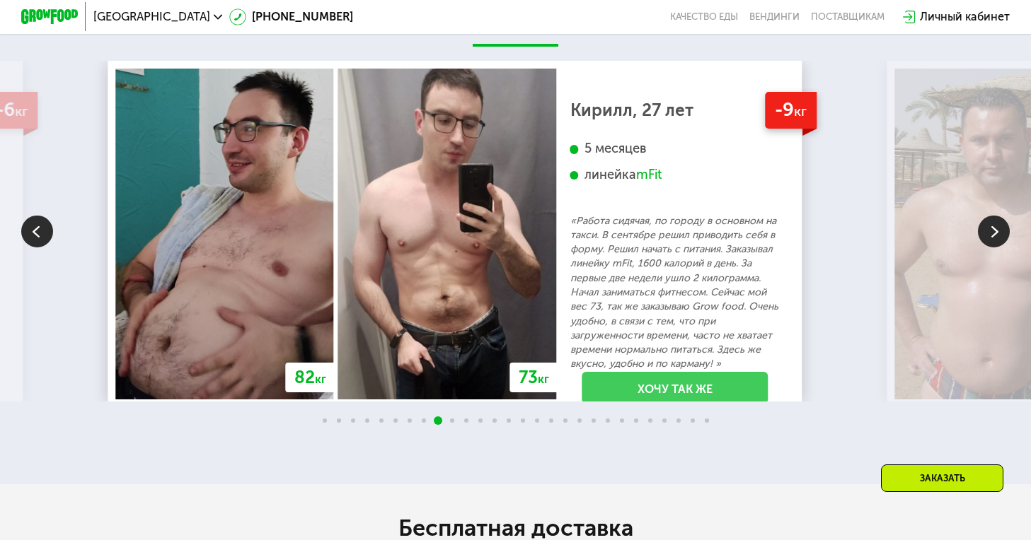
click at [749, 405] on link "Хочу так же" at bounding box center [675, 388] width 186 height 33
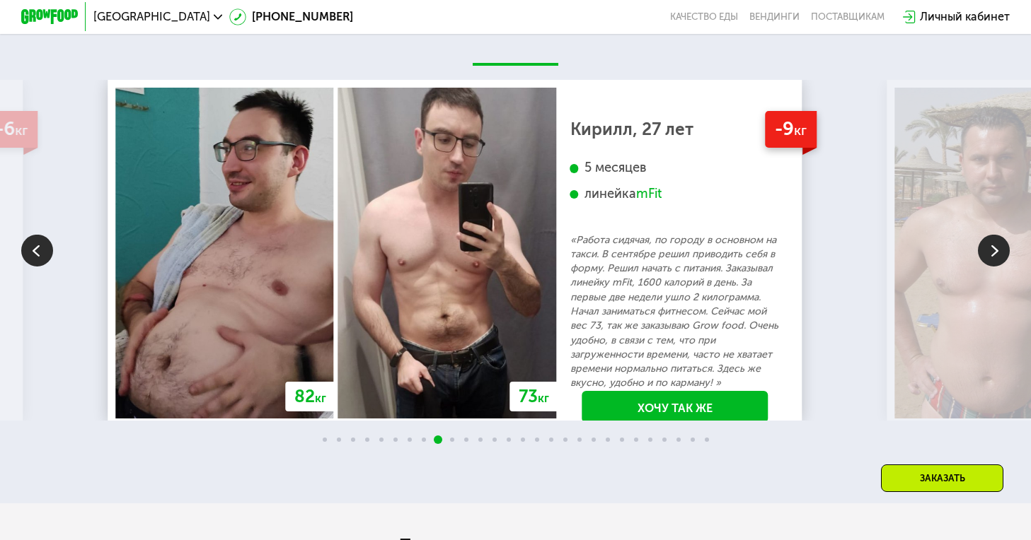
scroll to position [2487, 0]
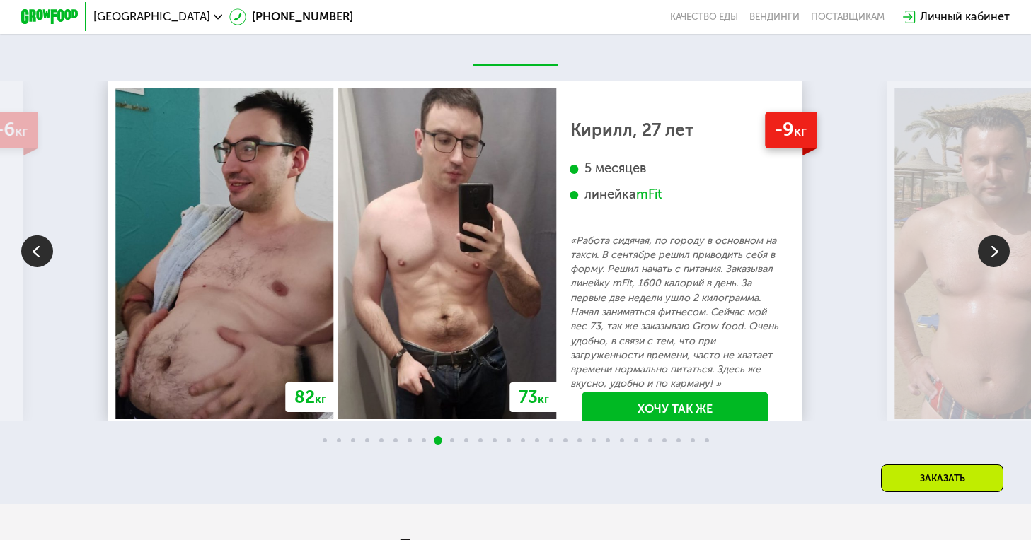
click at [992, 267] on img at bounding box center [994, 252] width 32 height 32
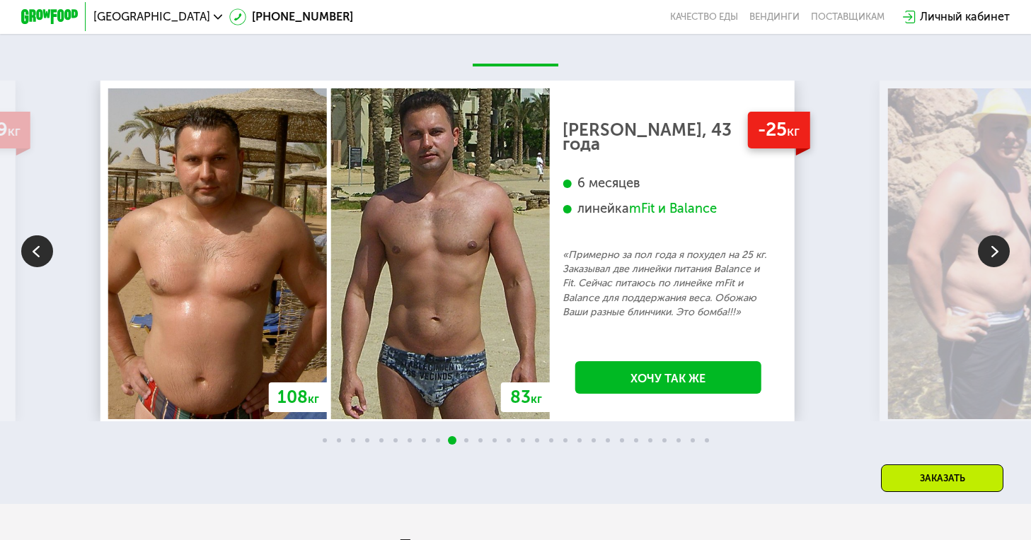
click at [995, 267] on img at bounding box center [994, 252] width 32 height 32
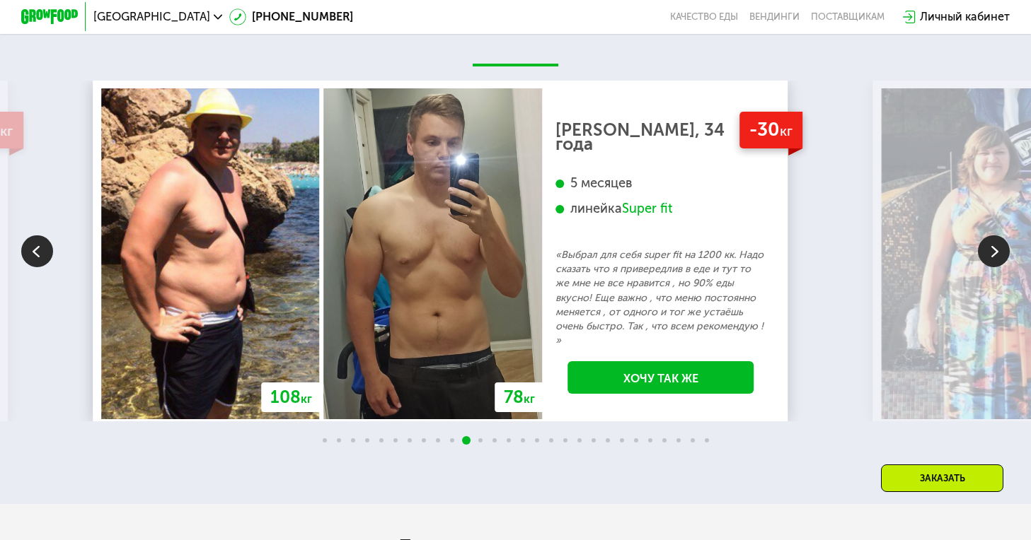
click at [1000, 267] on img at bounding box center [994, 252] width 32 height 32
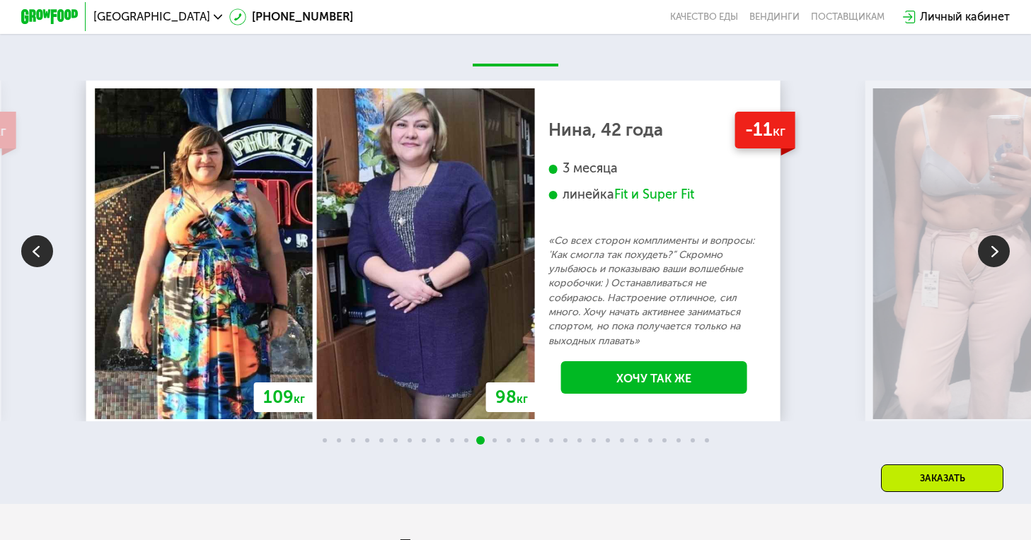
click at [1000, 267] on img at bounding box center [994, 252] width 32 height 32
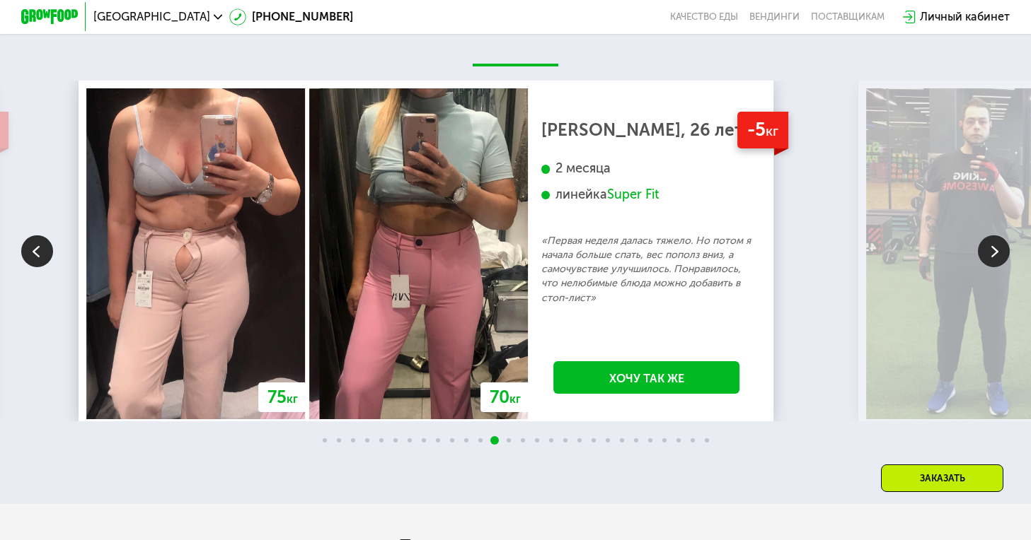
click at [1000, 267] on img at bounding box center [994, 252] width 32 height 32
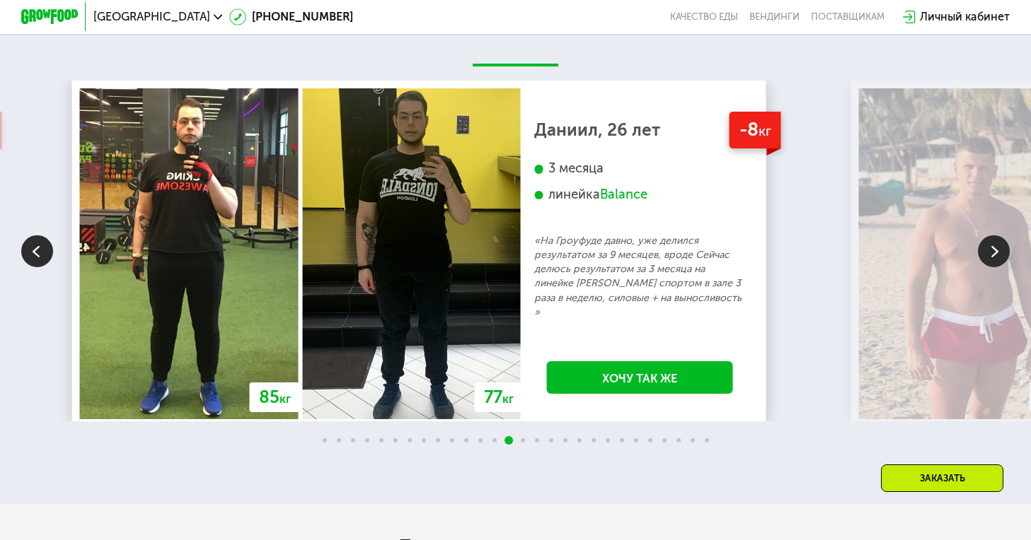
click at [1000, 267] on img at bounding box center [994, 252] width 32 height 32
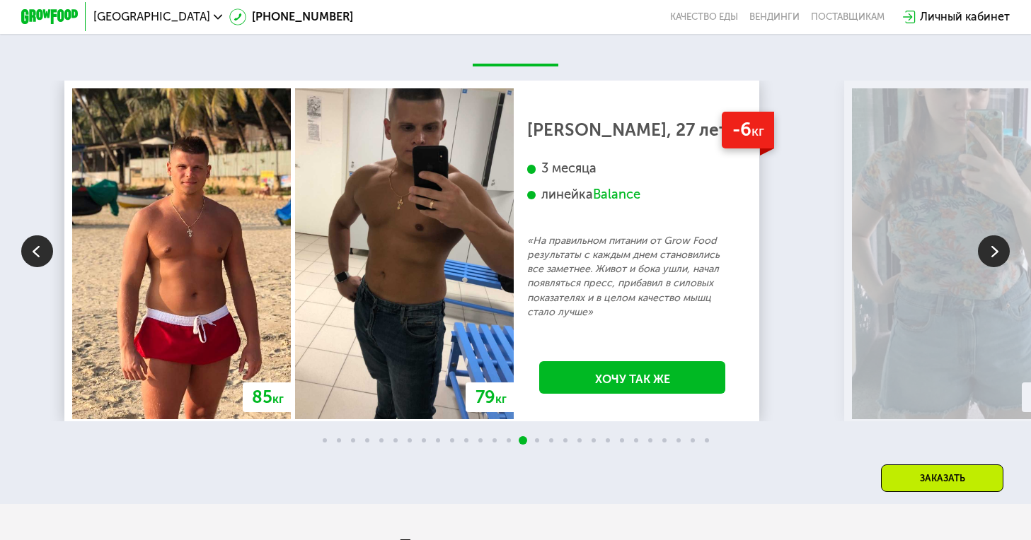
click at [1000, 267] on img at bounding box center [994, 252] width 32 height 32
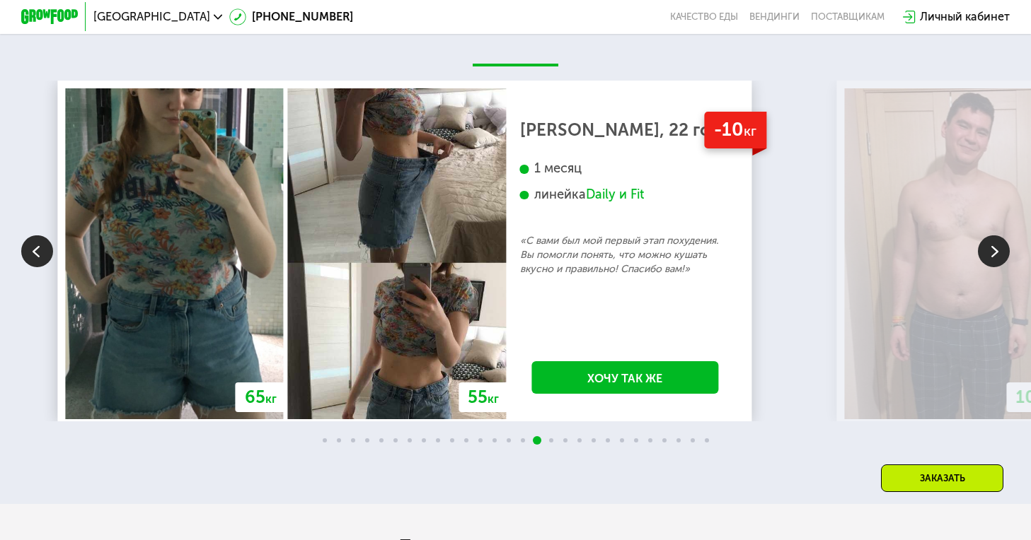
click at [1000, 267] on img at bounding box center [994, 252] width 32 height 32
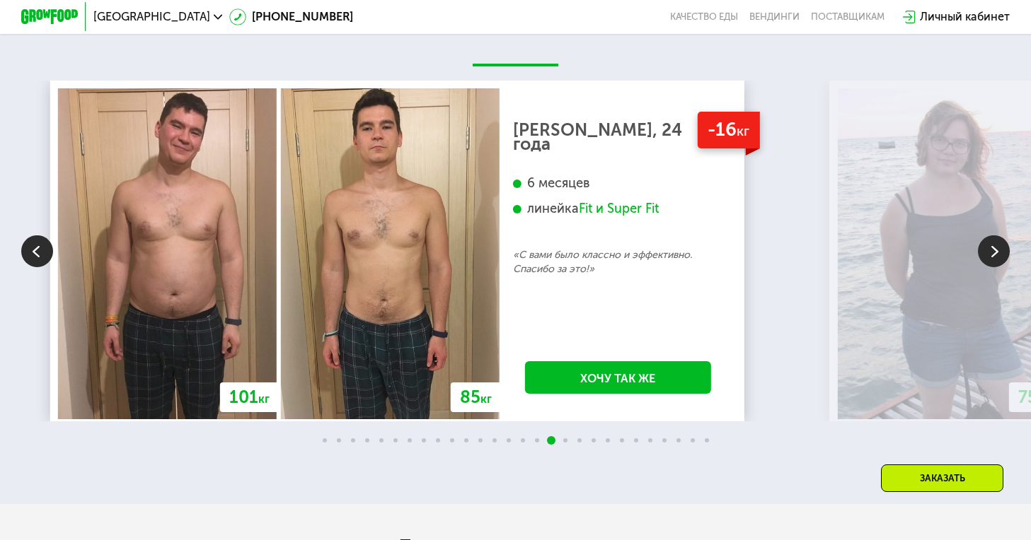
click at [1000, 267] on img at bounding box center [994, 252] width 32 height 32
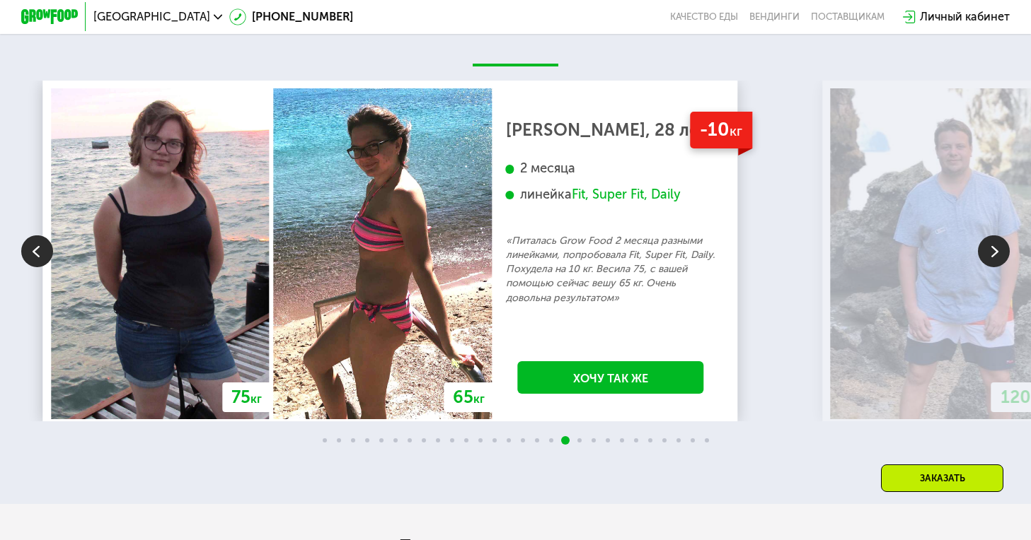
click at [1000, 267] on img at bounding box center [994, 252] width 32 height 32
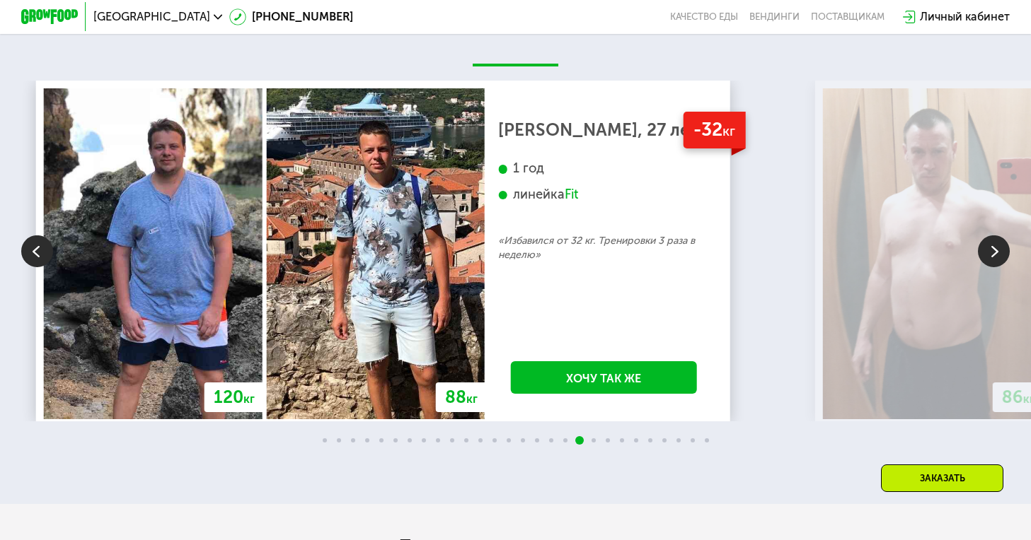
click at [1000, 267] on img at bounding box center [994, 252] width 32 height 32
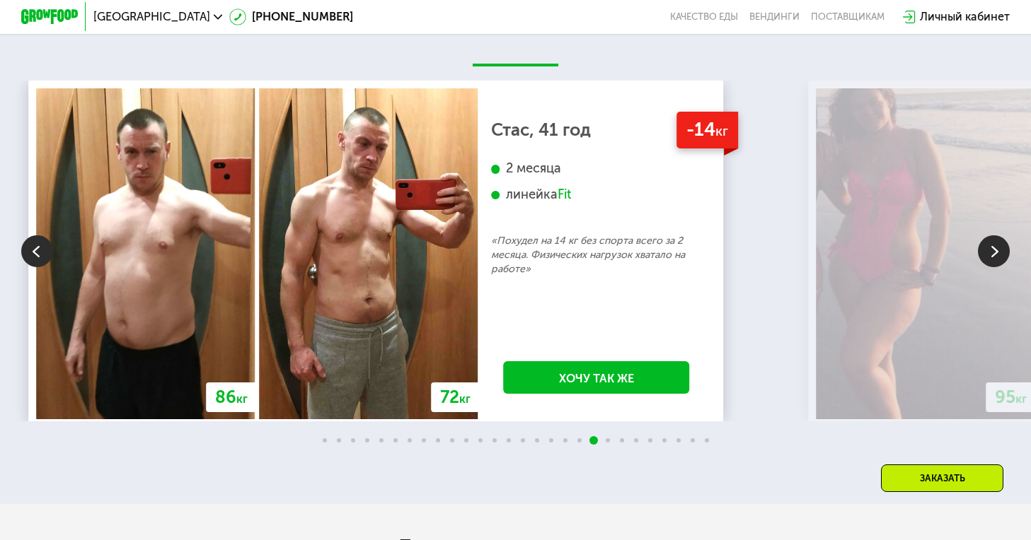
click at [1000, 267] on img at bounding box center [994, 252] width 32 height 32
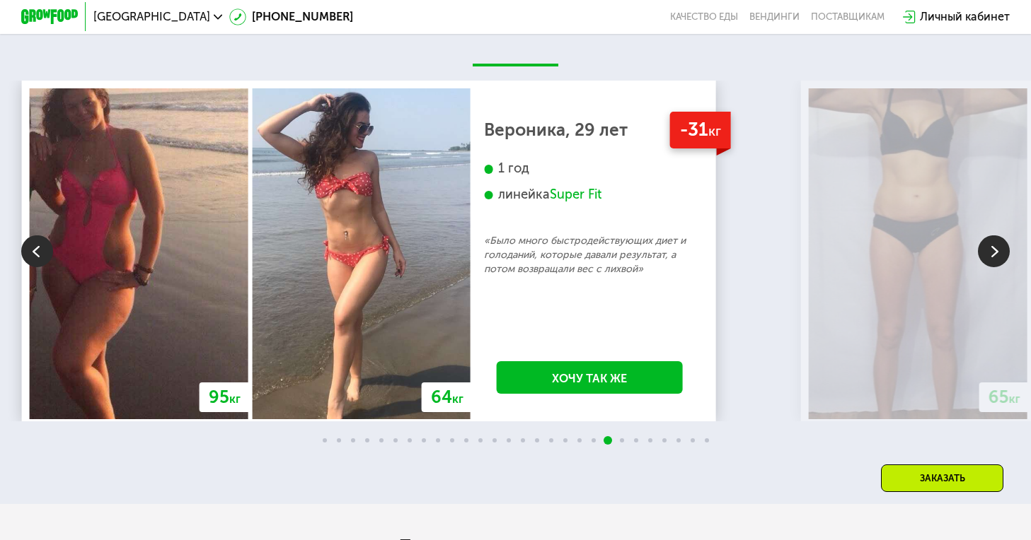
click at [1000, 267] on img at bounding box center [994, 252] width 32 height 32
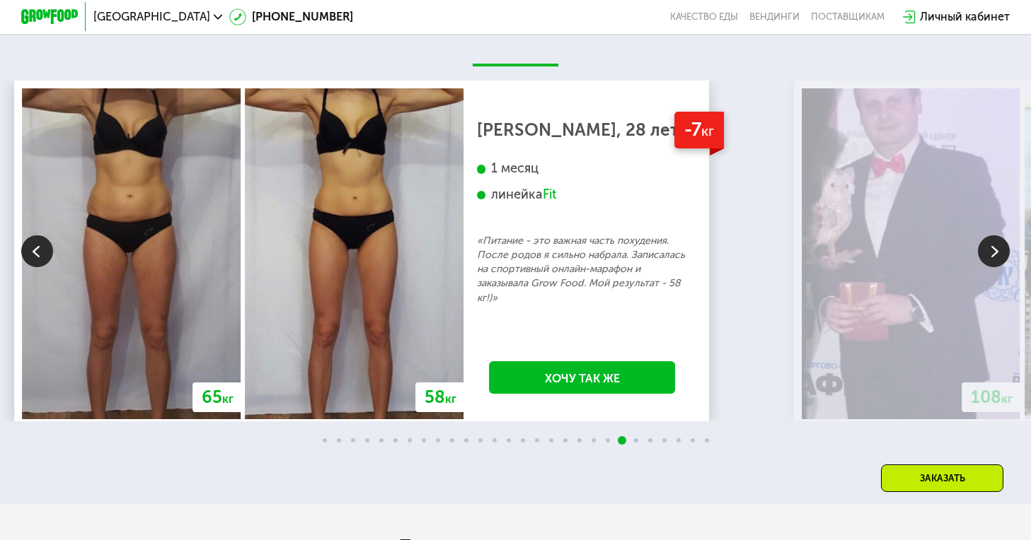
click at [1000, 267] on img at bounding box center [994, 252] width 32 height 32
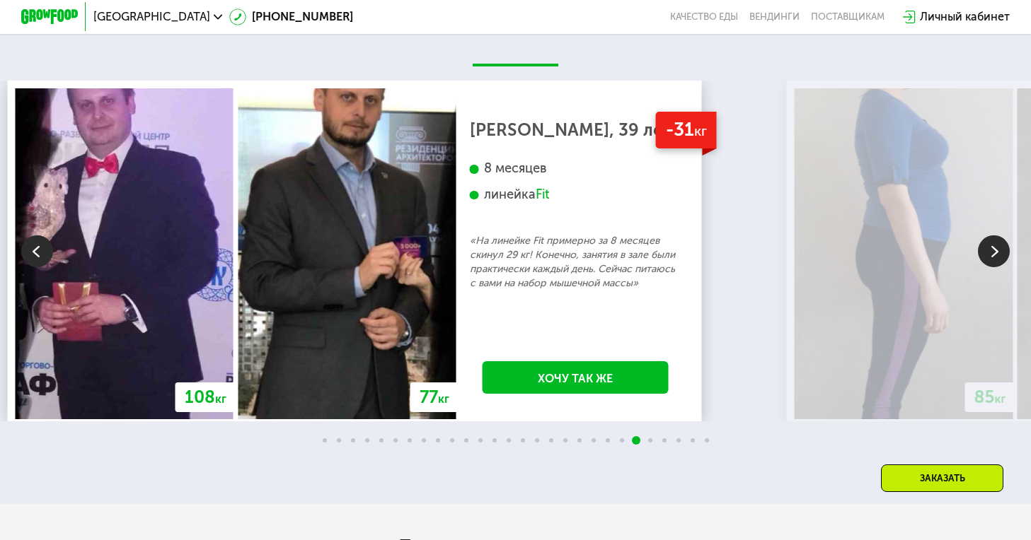
click at [1000, 267] on img at bounding box center [994, 252] width 32 height 32
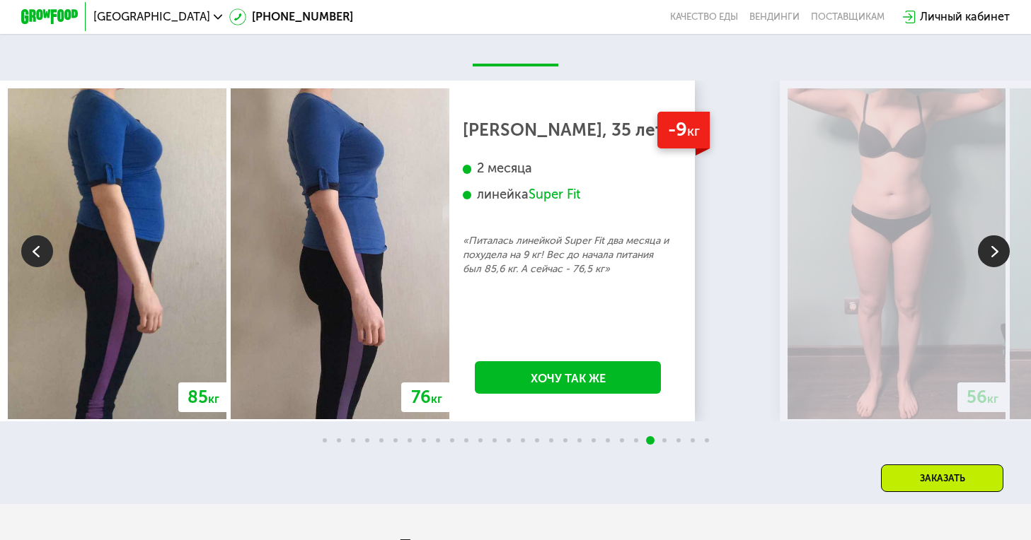
click at [1000, 267] on img at bounding box center [994, 252] width 32 height 32
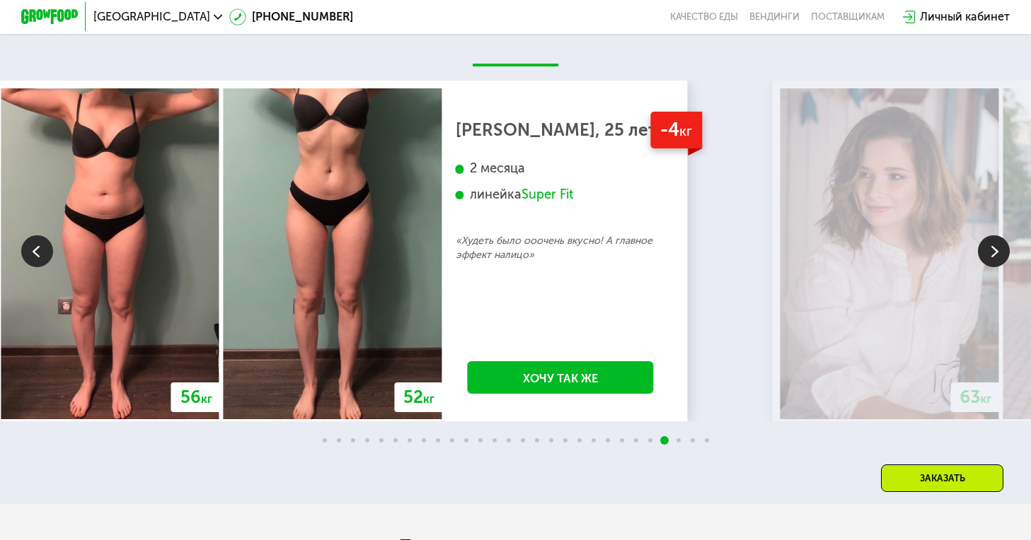
click at [1000, 267] on img at bounding box center [994, 252] width 32 height 32
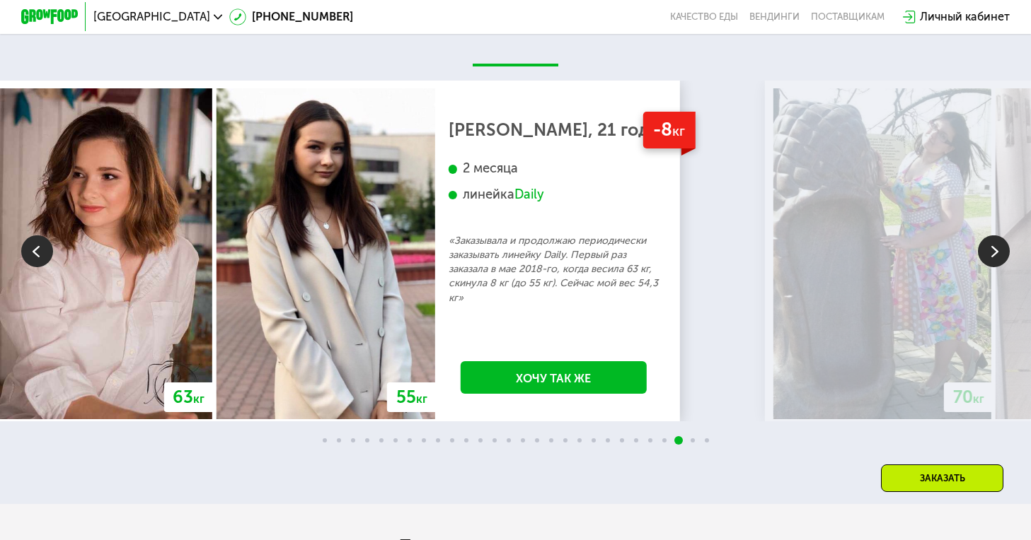
click at [1000, 267] on img at bounding box center [994, 252] width 32 height 32
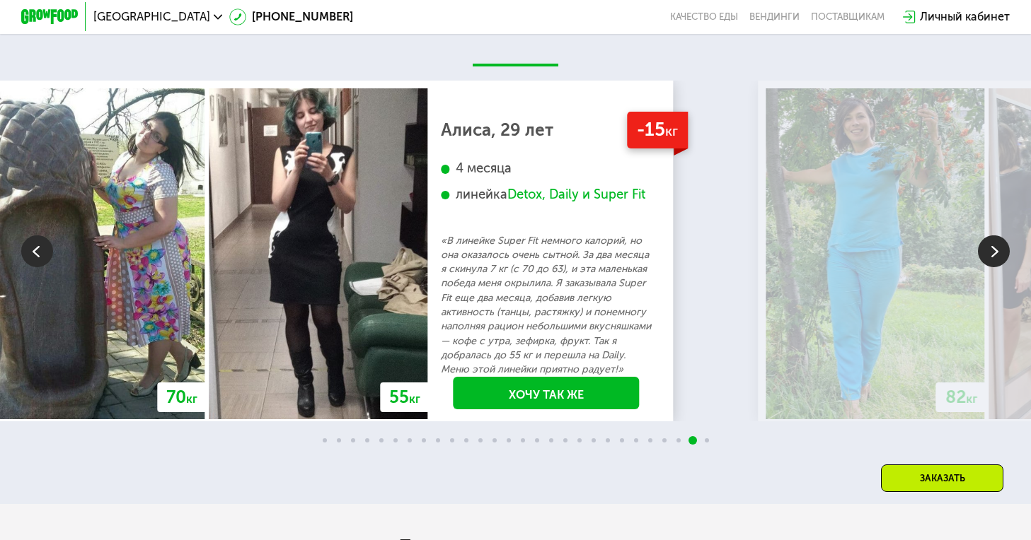
click at [1000, 267] on img at bounding box center [994, 252] width 32 height 32
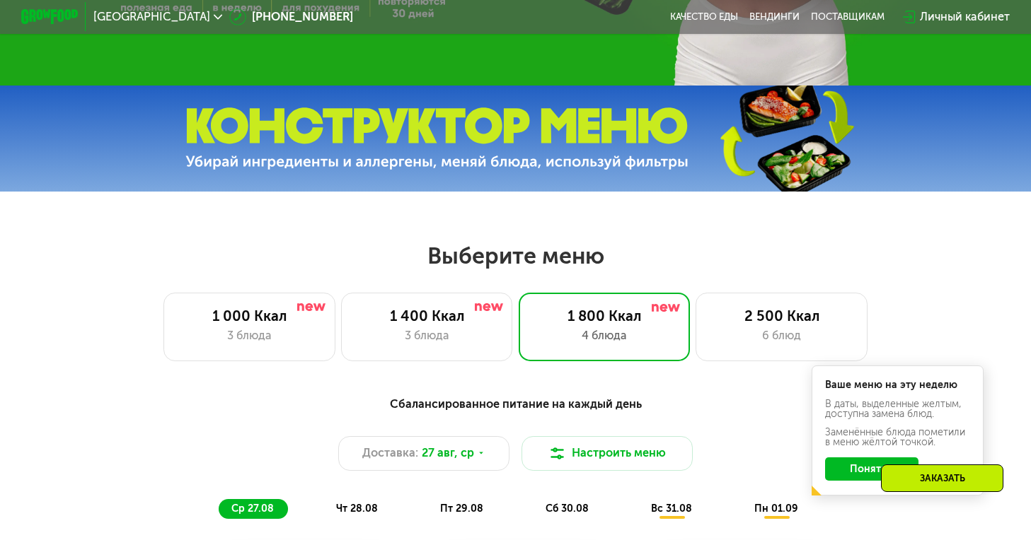
scroll to position [402, 0]
click at [519, 306] on div "1 400 Ккал 3 блюда" at bounding box center [605, 326] width 172 height 69
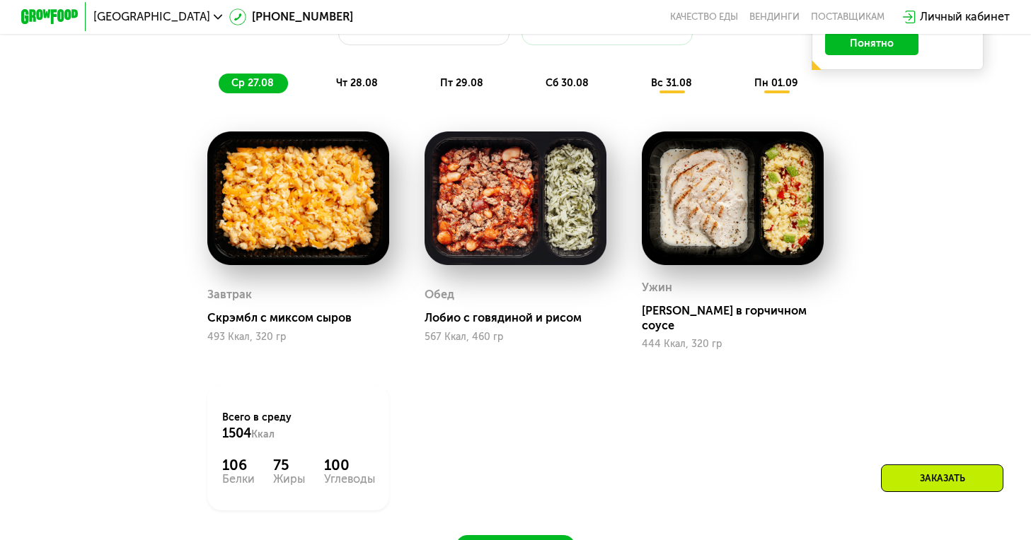
scroll to position [827, 0]
click at [427, 81] on div "чт 28.08" at bounding box center [462, 84] width 70 height 20
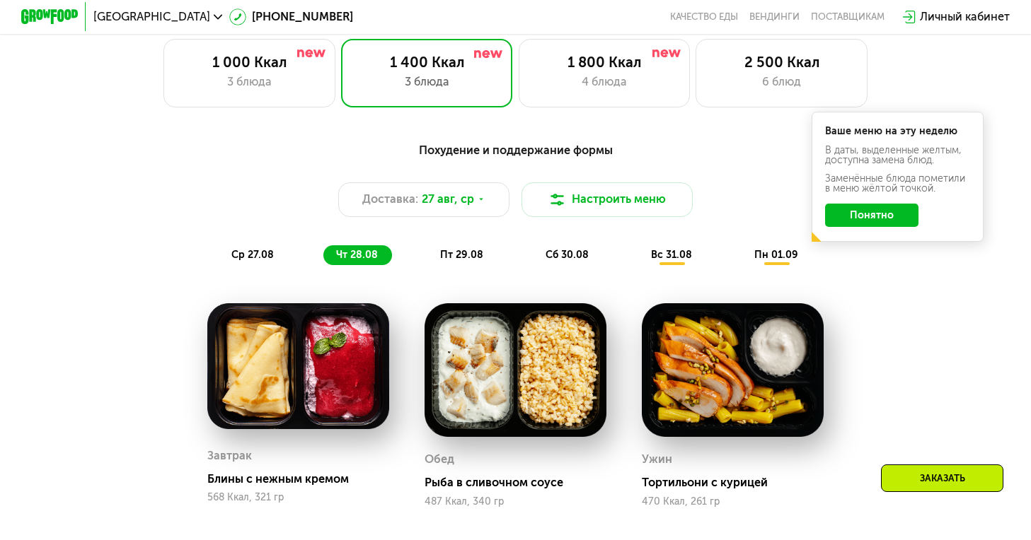
scroll to position [636, 0]
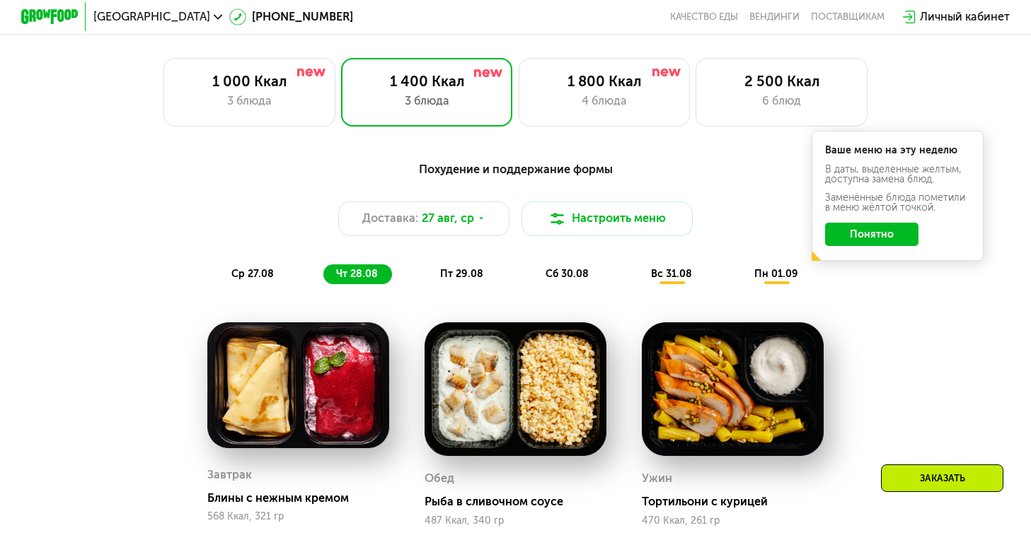
click at [458, 280] on span "пт 29.08" at bounding box center [461, 274] width 43 height 12
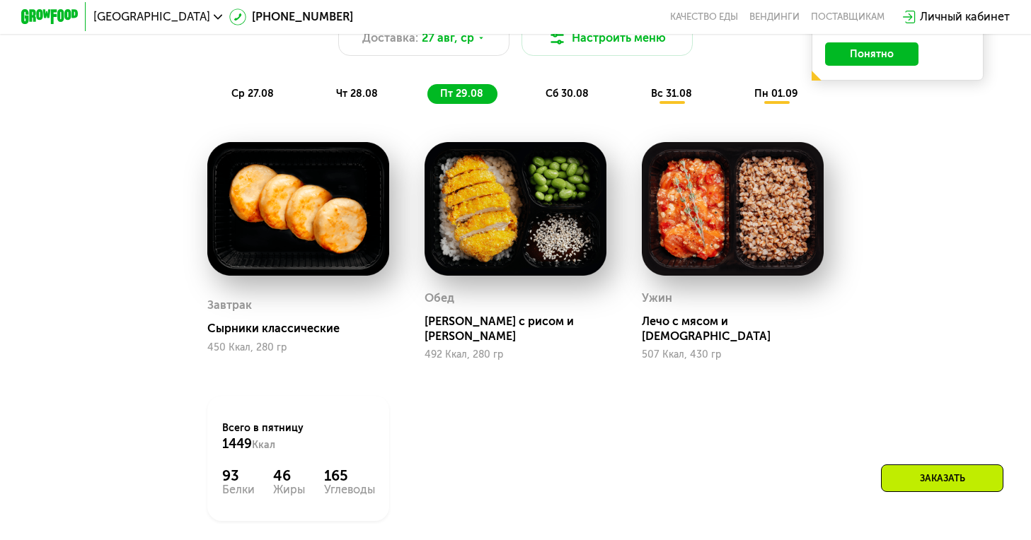
scroll to position [817, 0]
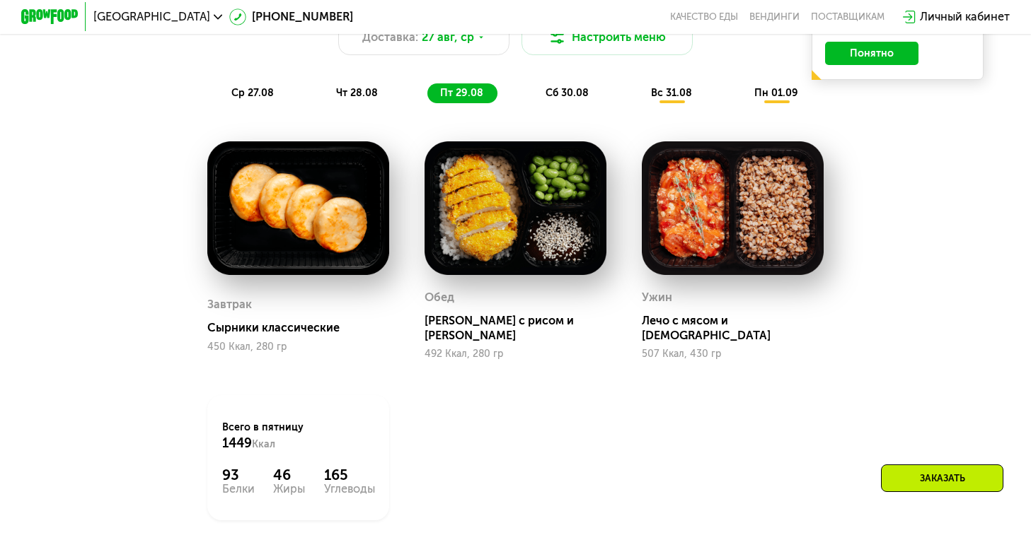
click at [361, 98] on span "чт 28.08" at bounding box center [357, 93] width 42 height 12
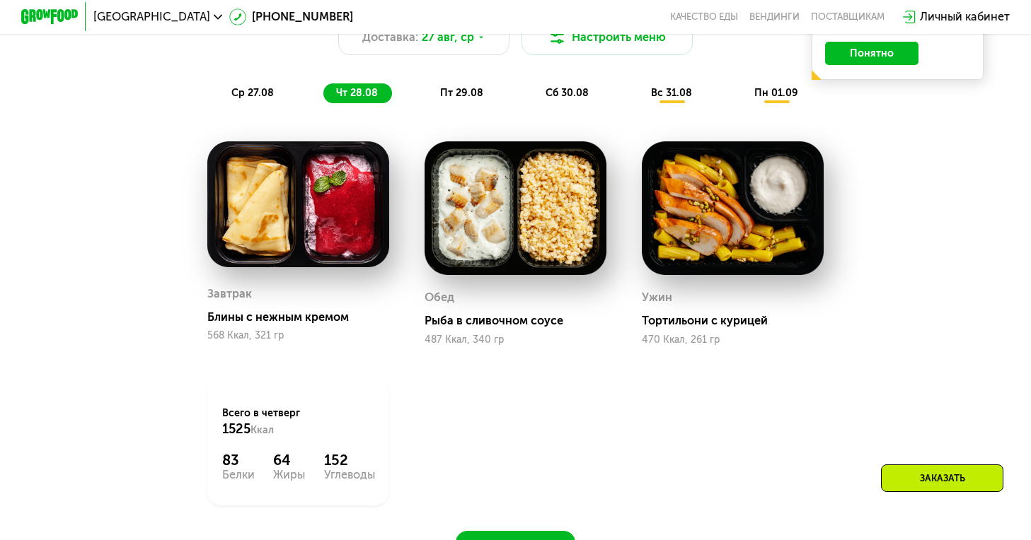
click at [250, 99] on span "ср 27.08" at bounding box center [252, 93] width 42 height 12
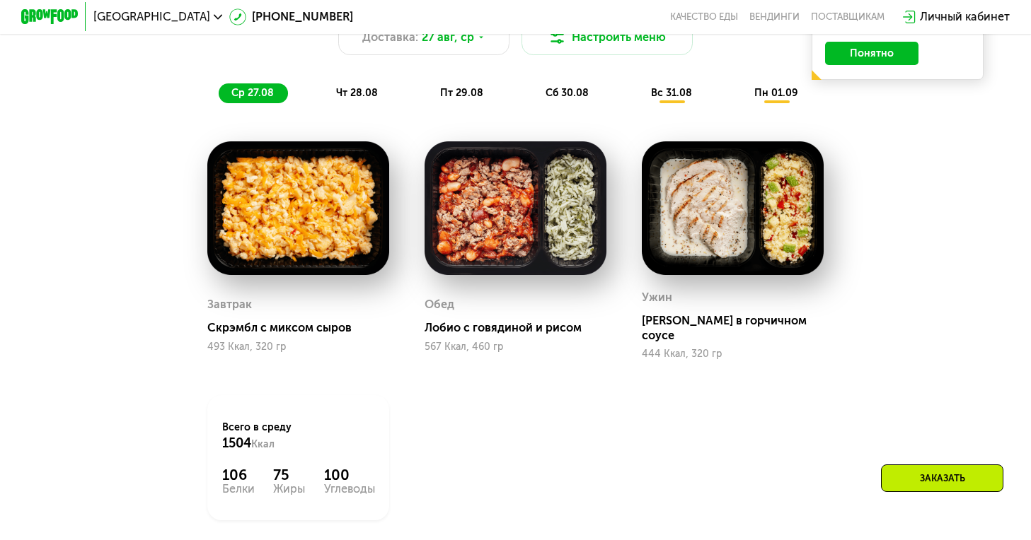
click at [547, 99] on span "сб 30.08" at bounding box center [566, 93] width 43 height 12
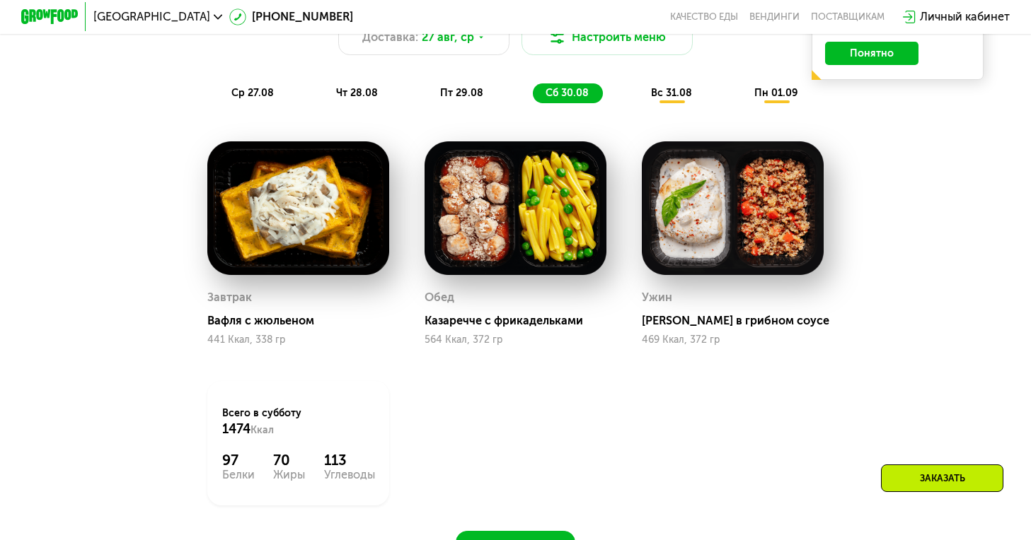
click at [659, 99] on span "вс 31.08" at bounding box center [671, 93] width 41 height 12
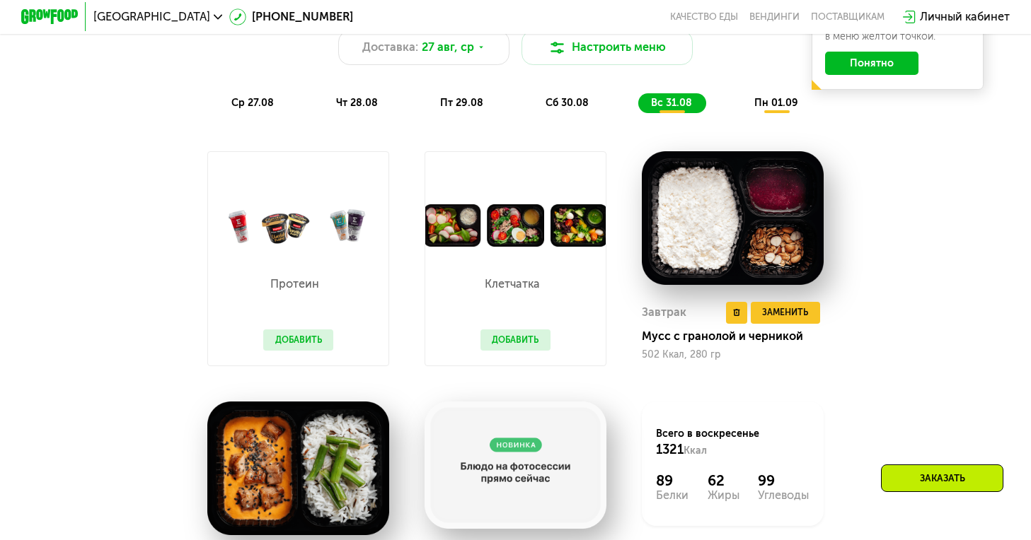
scroll to position [797, 0]
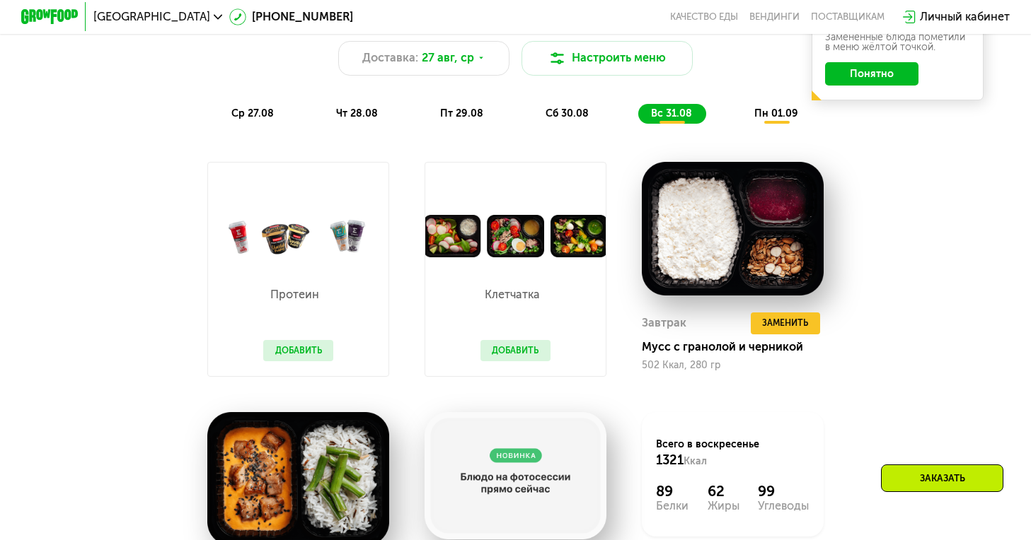
click at [770, 120] on span "пн 01.09" at bounding box center [776, 114] width 44 height 12
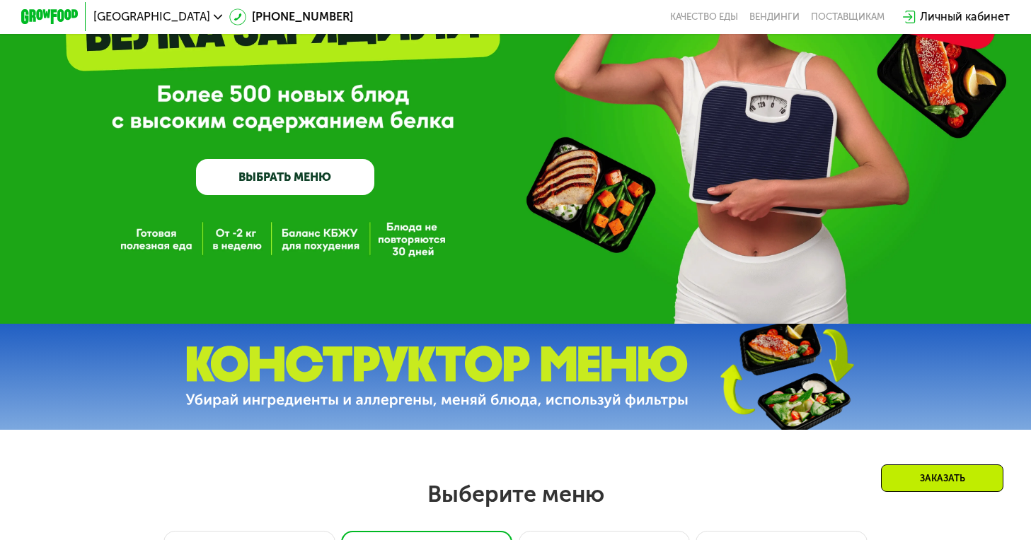
scroll to position [144, 0]
